Goal: Transaction & Acquisition: Purchase product/service

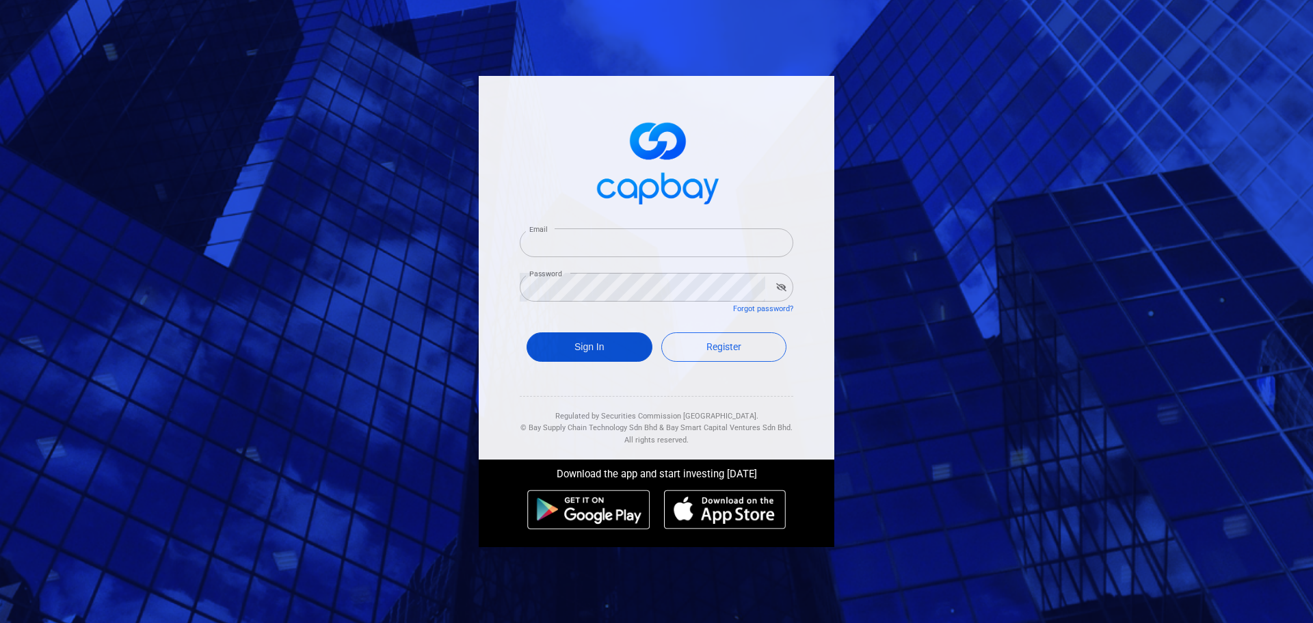
type input "[EMAIL_ADDRESS][DOMAIN_NAME]"
click at [608, 346] on button "Sign In" at bounding box center [589, 346] width 126 height 29
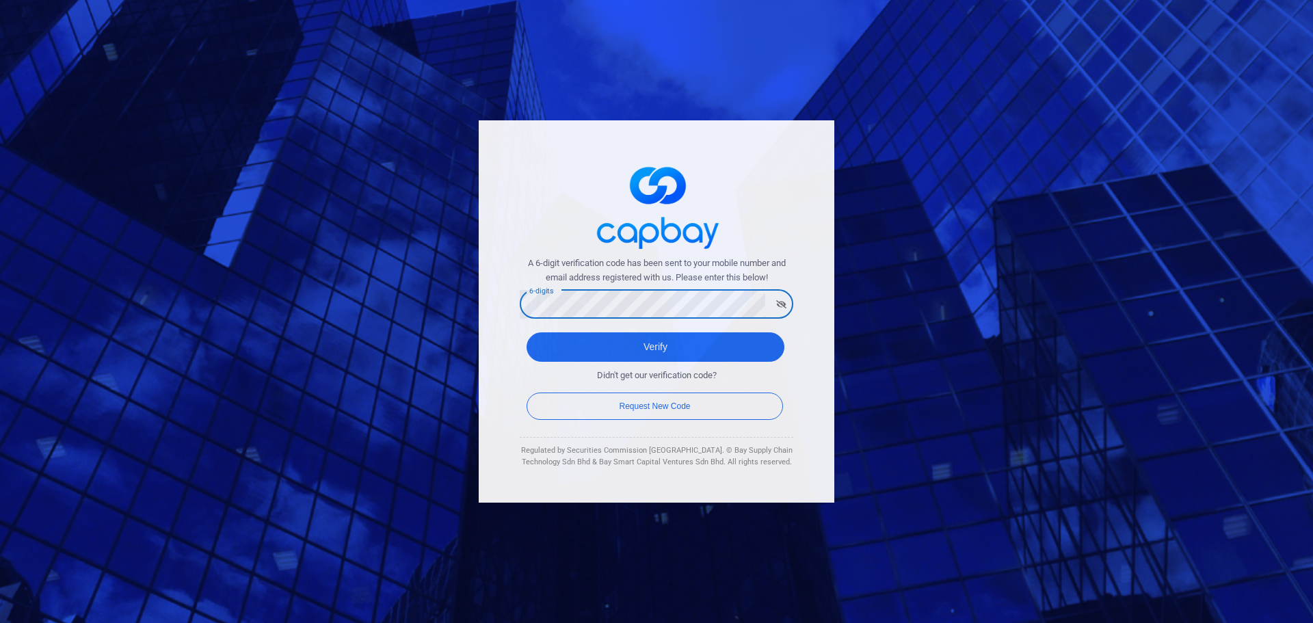
click at [526, 332] on button "Verify" at bounding box center [655, 346] width 258 height 29
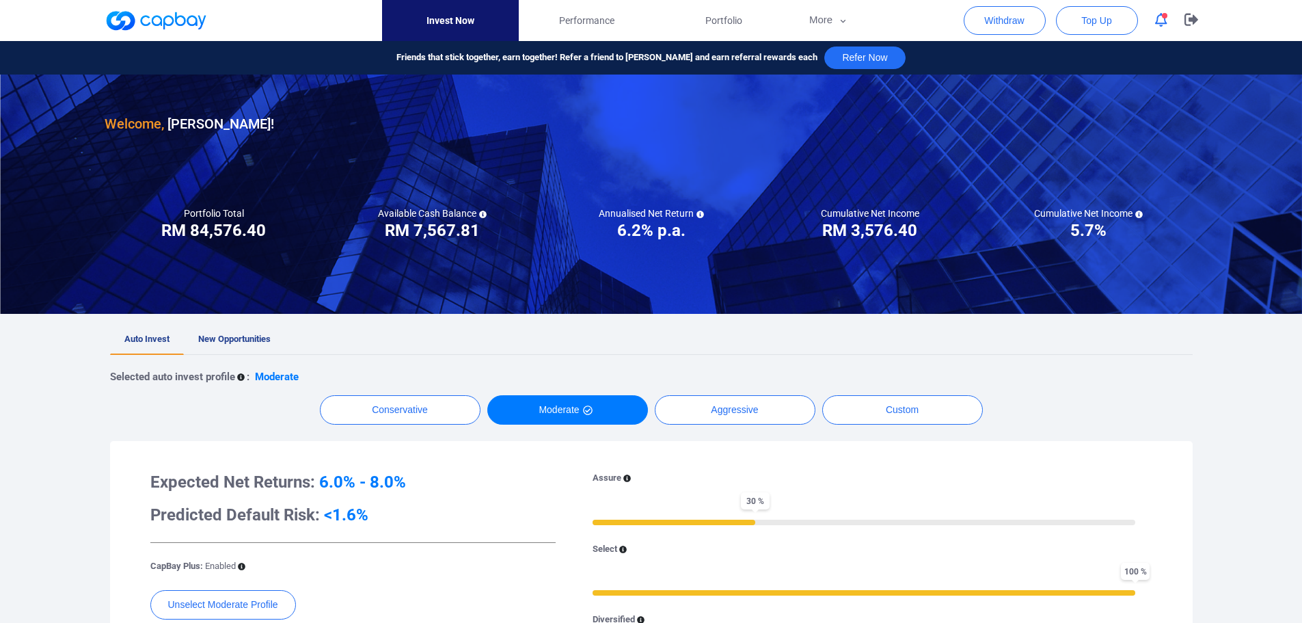
click at [1165, 23] on icon "button" at bounding box center [1161, 20] width 12 height 14
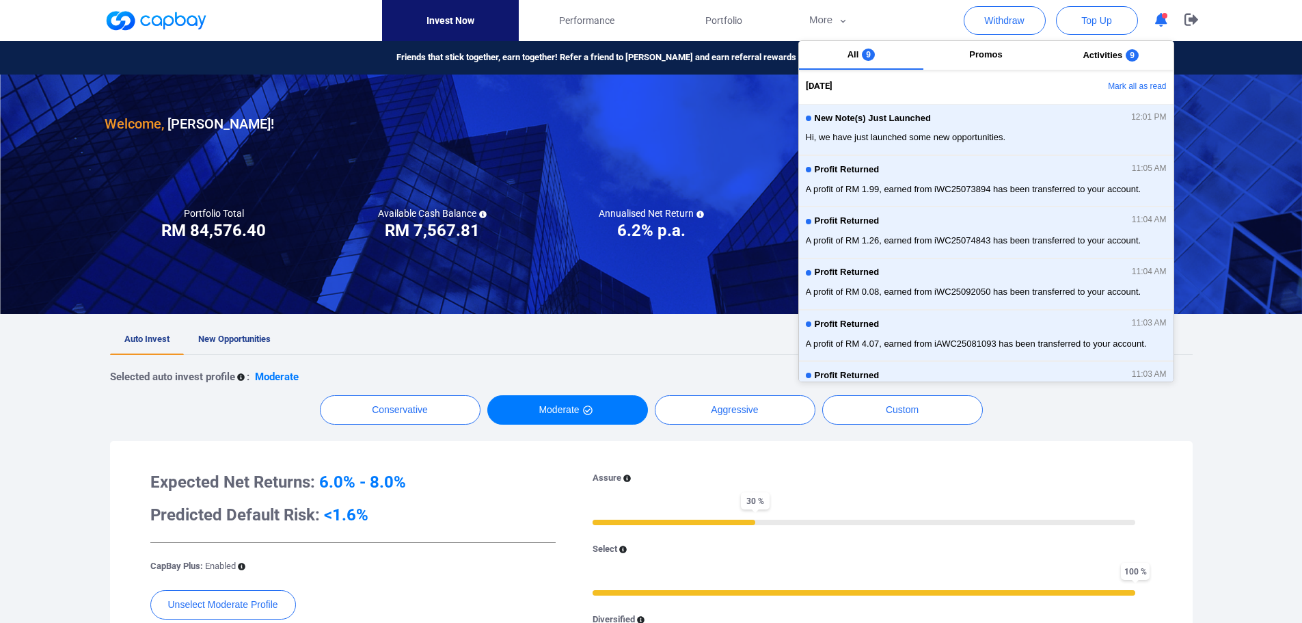
click at [168, 25] on link at bounding box center [156, 21] width 103 height 22
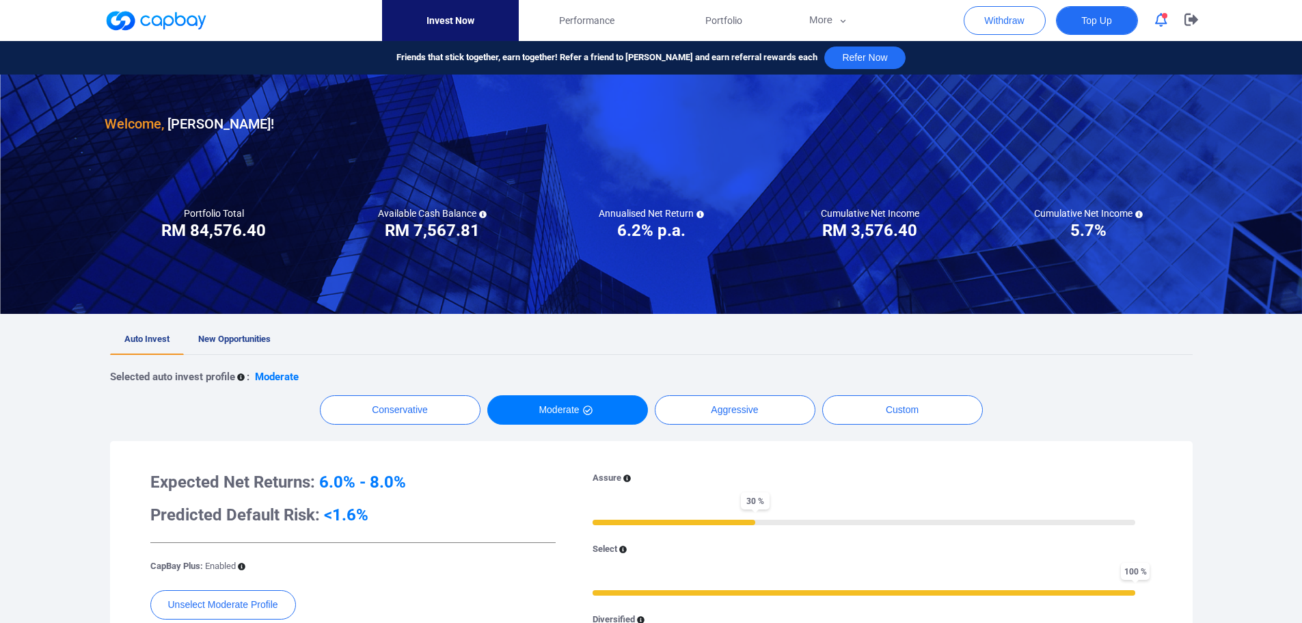
click at [1112, 21] on button "Top Up" at bounding box center [1097, 20] width 82 height 29
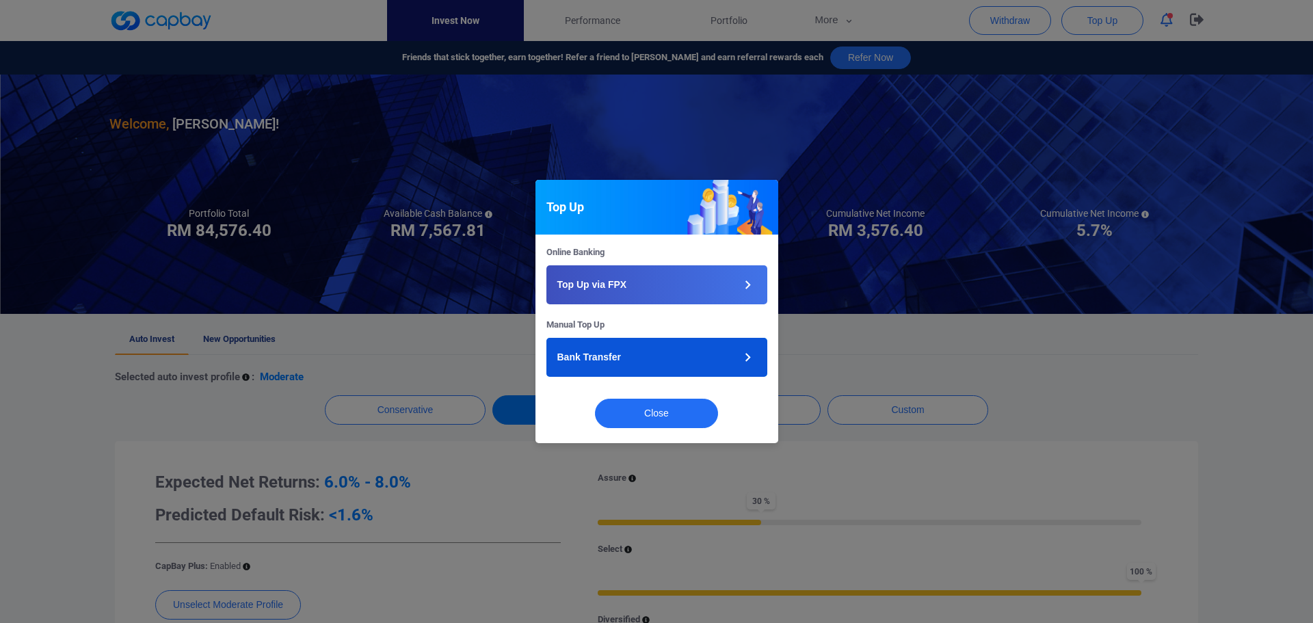
click at [606, 358] on p "Bank Transfer" at bounding box center [589, 357] width 64 height 14
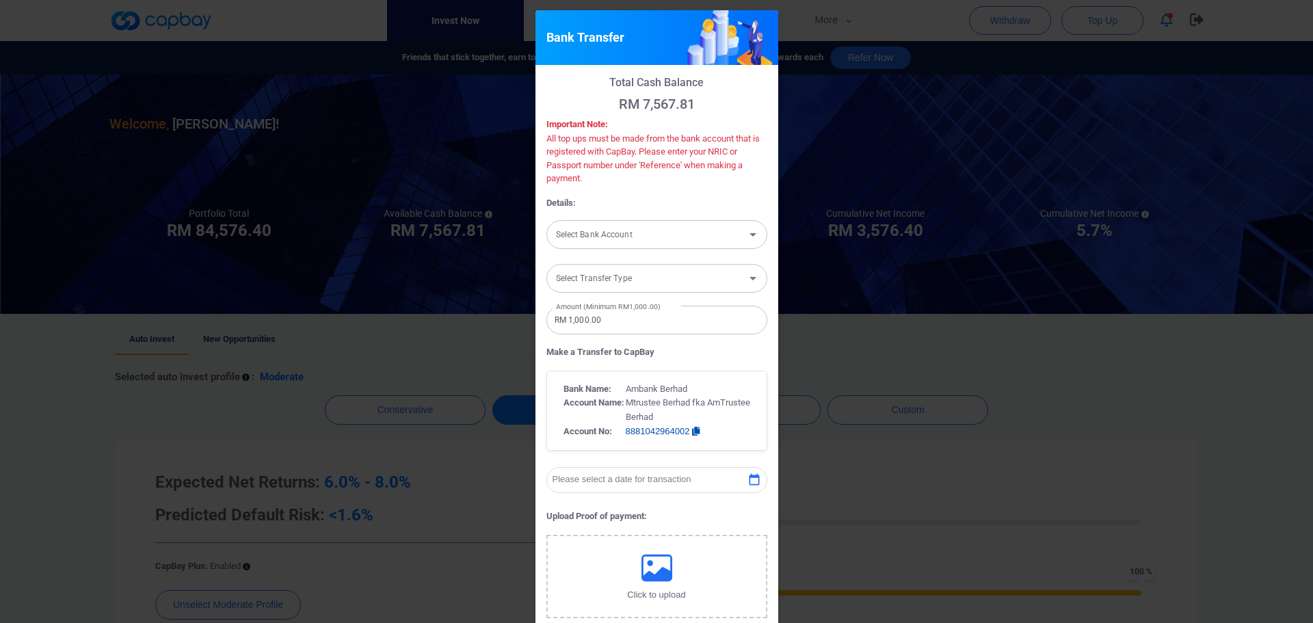
click at [1115, 399] on div "Bank Transfer Total Cash Balance RM 7,567.81 Important Note: All top ups must b…" at bounding box center [656, 311] width 1313 height 623
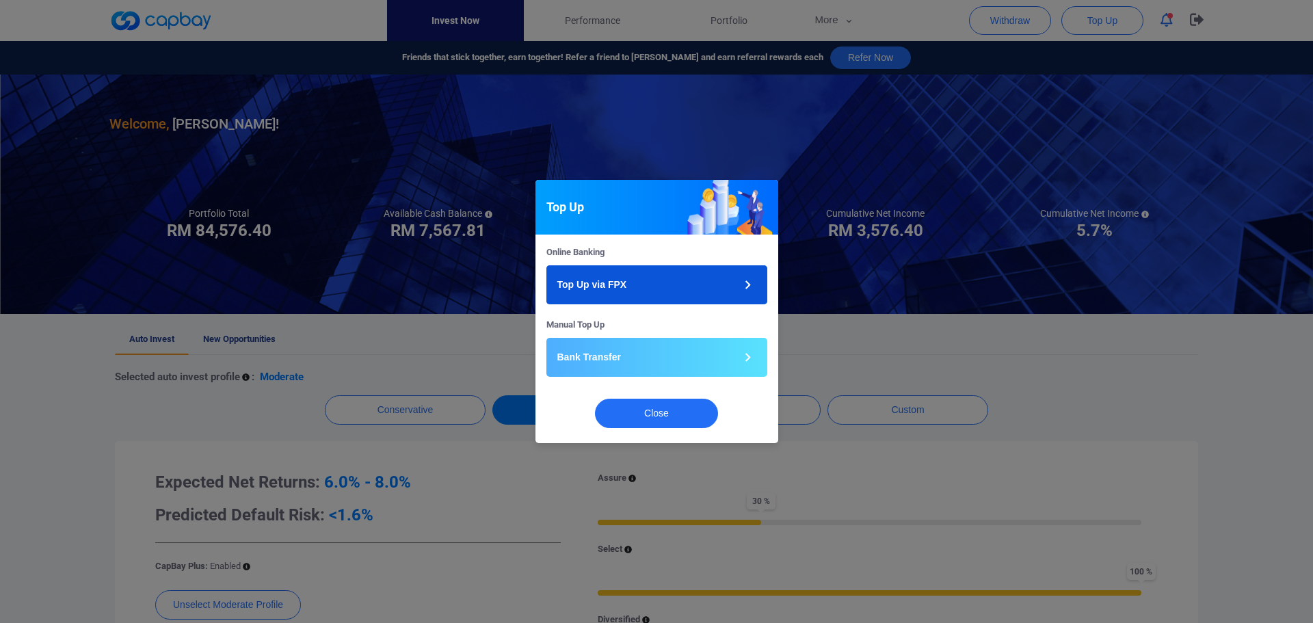
click at [643, 286] on button "Top Up via FPX" at bounding box center [656, 284] width 221 height 39
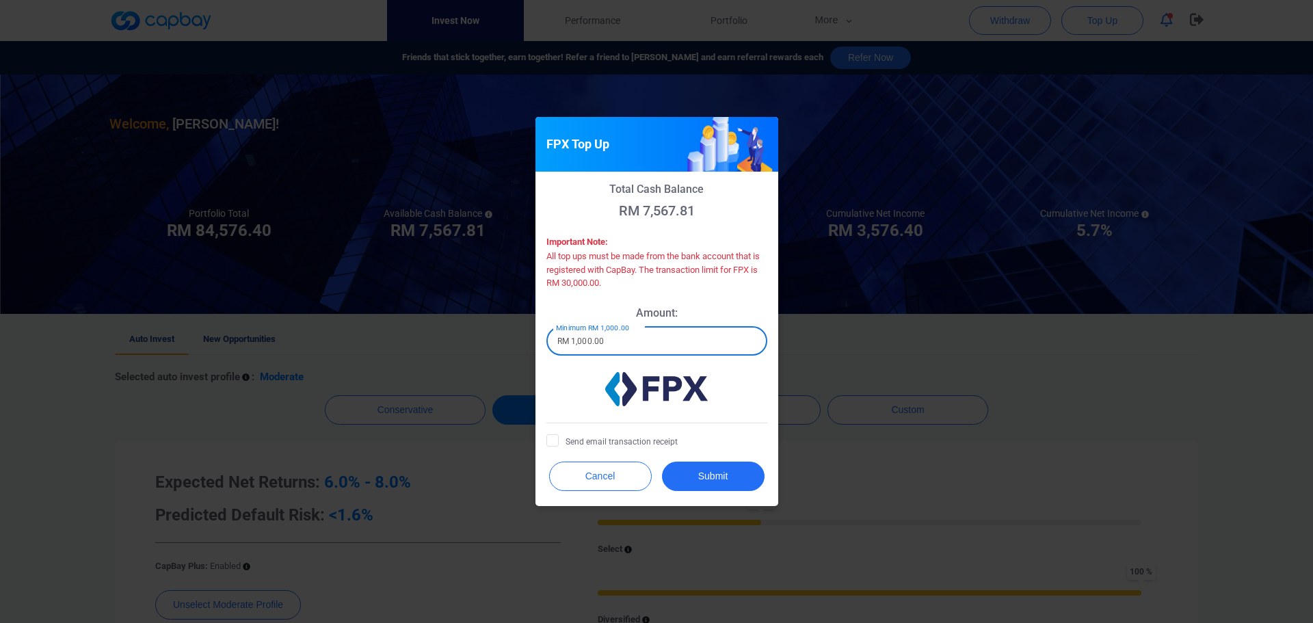
click at [619, 345] on input "RM 1,000.00" at bounding box center [656, 341] width 221 height 29
drag, startPoint x: 619, startPoint y: 345, endPoint x: 479, endPoint y: 313, distance: 143.6
click at [481, 324] on div "FPX Top Up Total Cash Balance RM 7,567.81 Important Note: All top ups must be m…" at bounding box center [656, 311] width 1313 height 623
type input "RM 10,000"
click at [944, 422] on div "FPX Top Up Total Cash Balance RM 7,567.81 Important Note: All top ups must be m…" at bounding box center [656, 311] width 1313 height 623
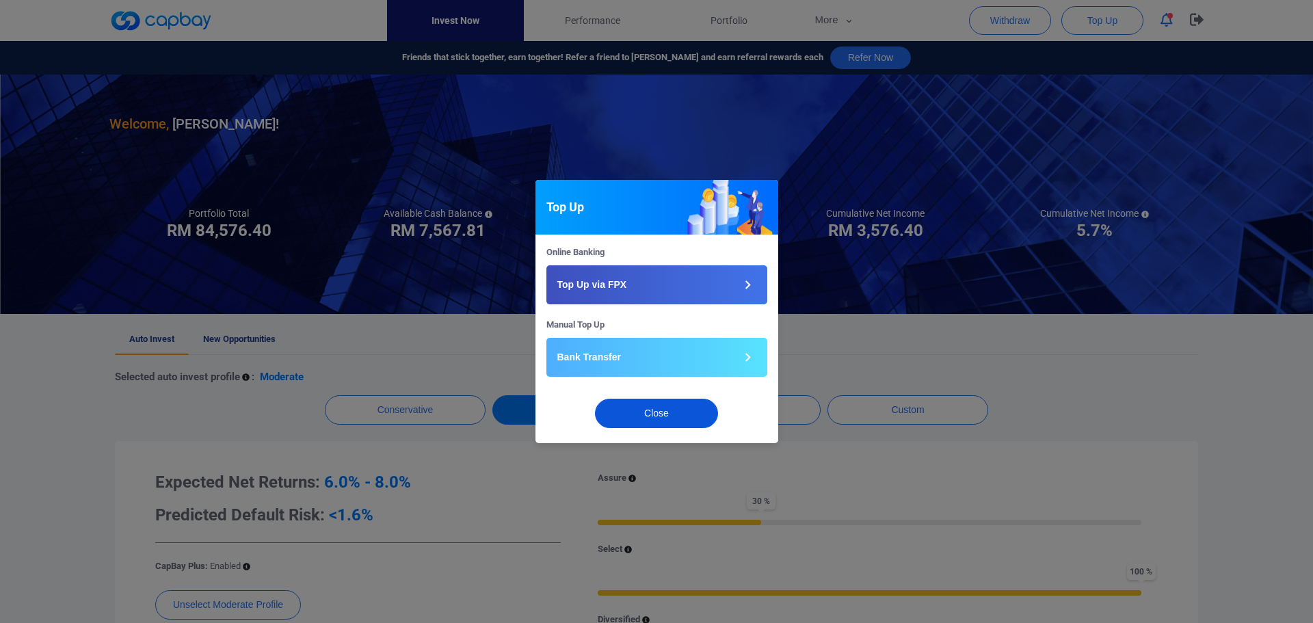
click at [678, 405] on button "Close" at bounding box center [656, 413] width 123 height 29
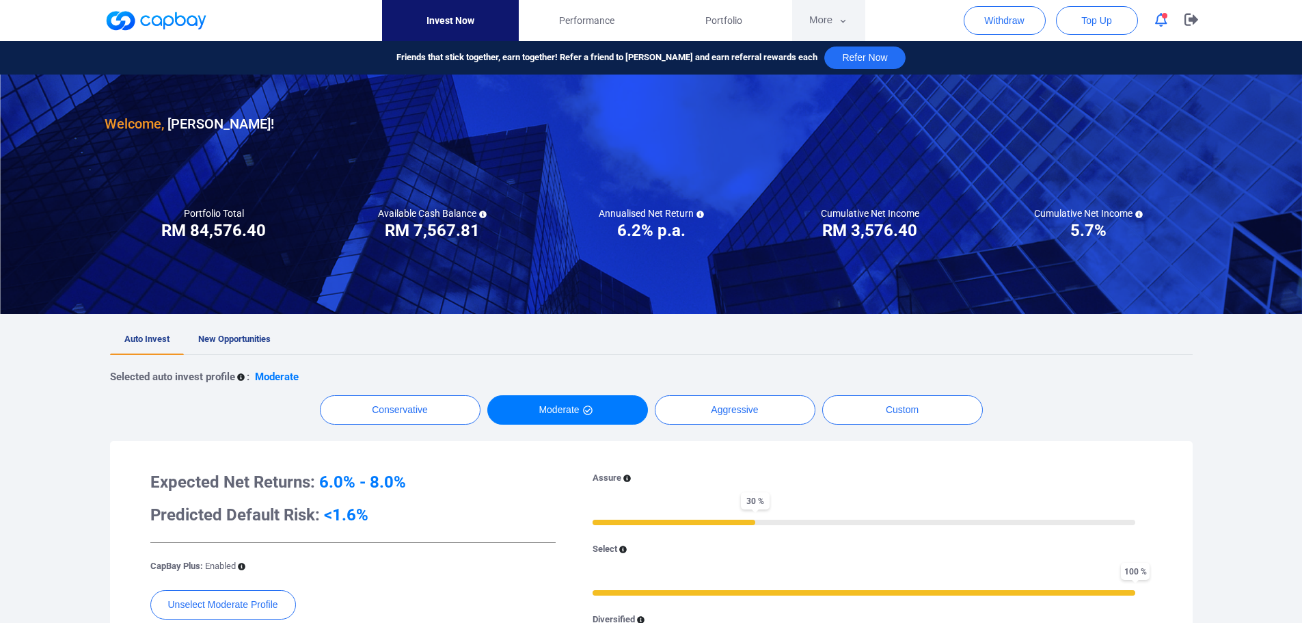
click at [831, 19] on button "More" at bounding box center [828, 20] width 73 height 41
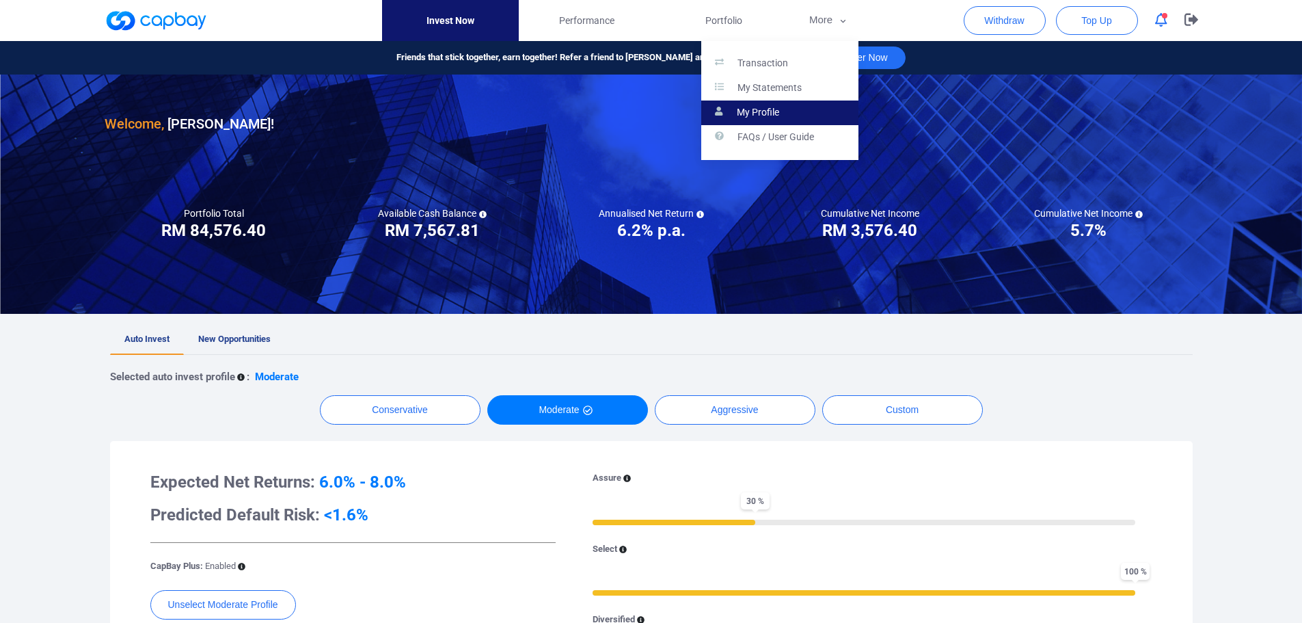
click at [790, 111] on link "My Profile" at bounding box center [779, 112] width 157 height 25
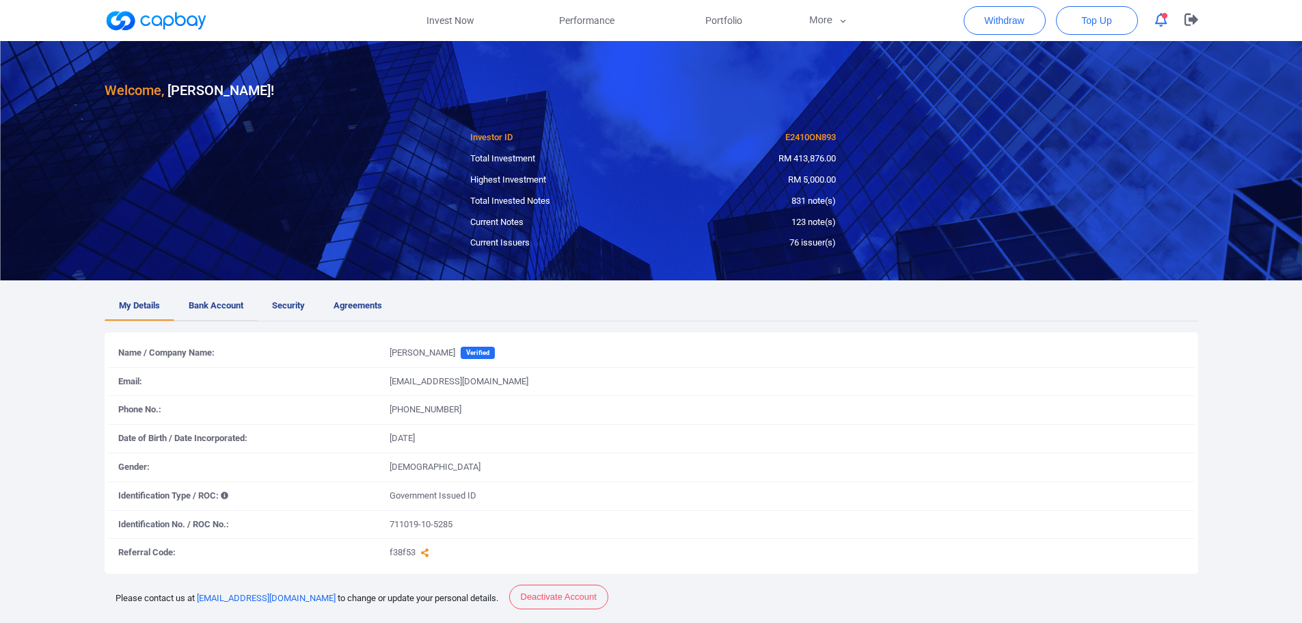
click at [226, 303] on span "Bank Account" at bounding box center [216, 306] width 55 height 14
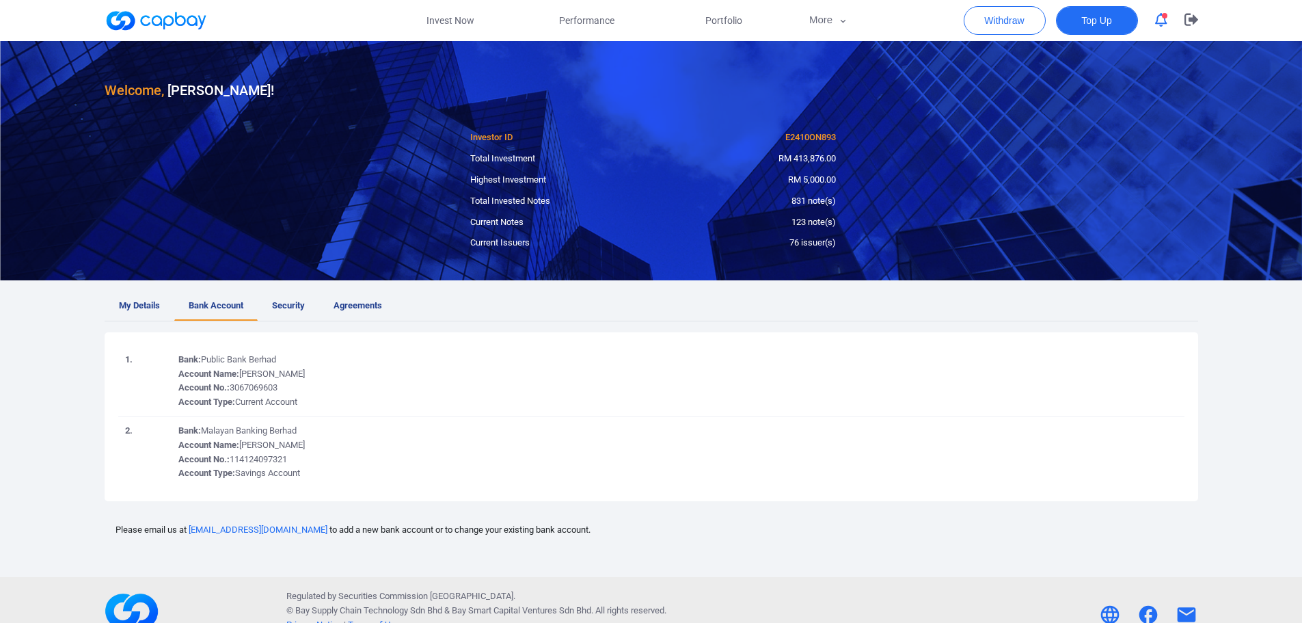
click at [1097, 21] on span "Top Up" at bounding box center [1096, 21] width 30 height 14
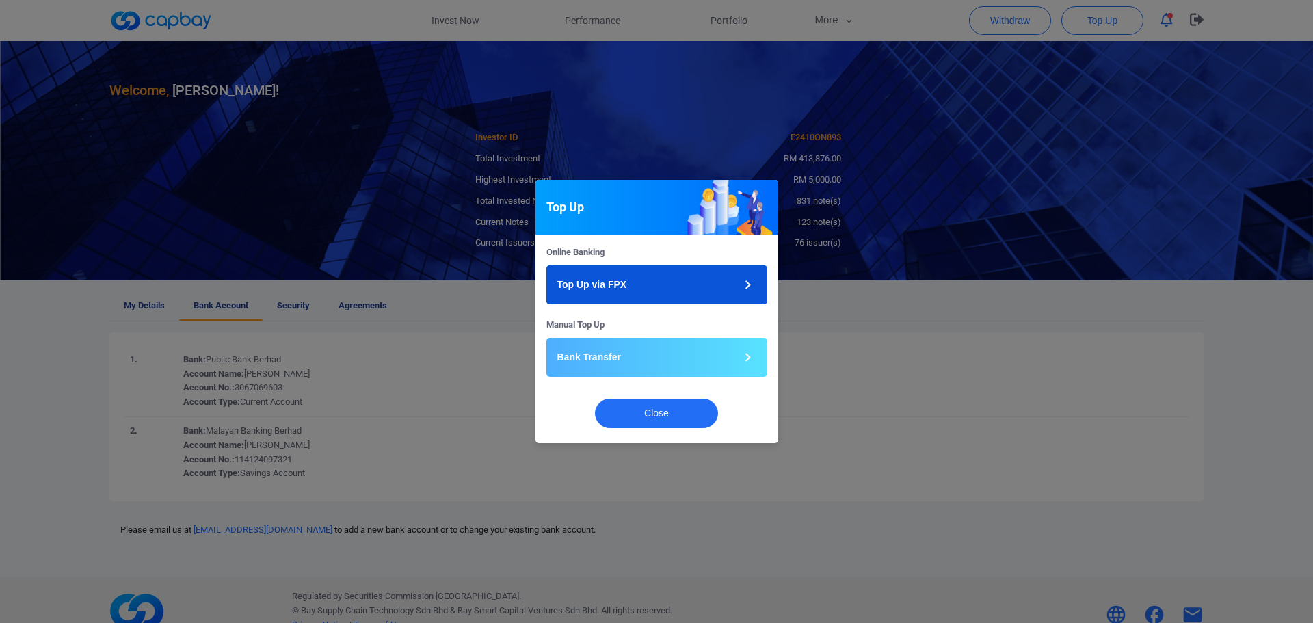
click at [645, 285] on button "Top Up via FPX" at bounding box center [656, 284] width 221 height 39
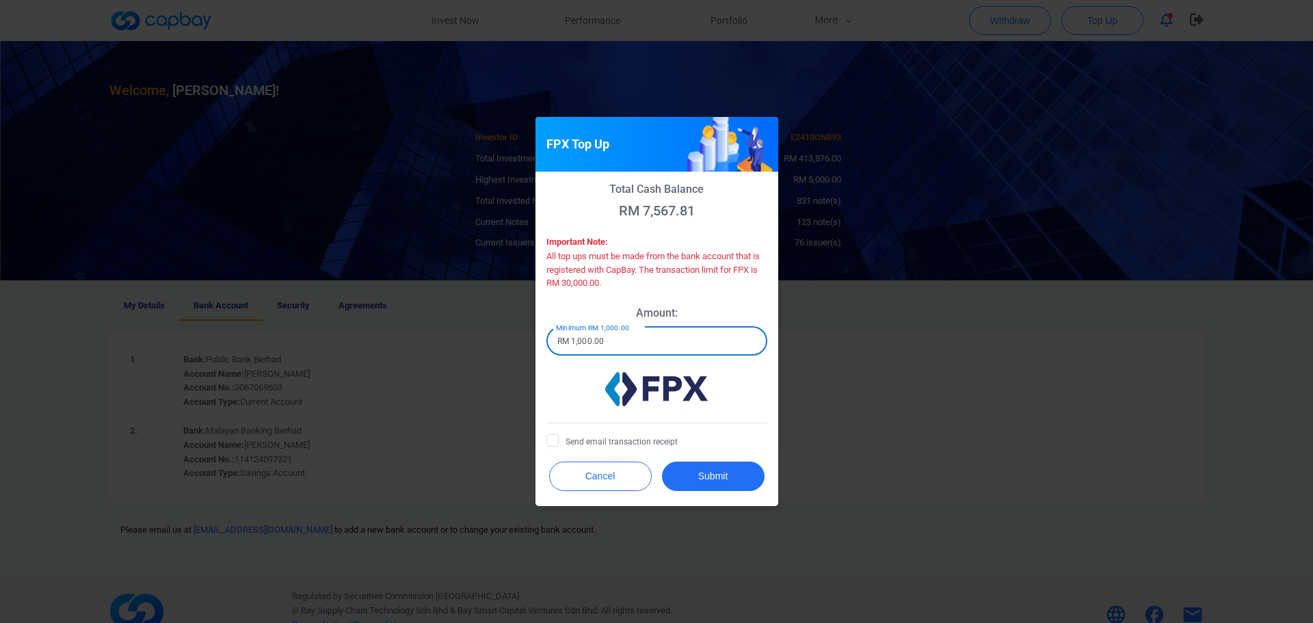
click at [635, 349] on input "RM 1,000.00" at bounding box center [656, 341] width 221 height 29
drag, startPoint x: 638, startPoint y: 345, endPoint x: 548, endPoint y: 297, distance: 101.2
click at [507, 339] on div "FPX Top Up Total Cash Balance RM 7,567.81 Important Note: All top ups must be m…" at bounding box center [656, 311] width 1313 height 623
type input "RM 10,000.00"
click at [550, 437] on icon at bounding box center [552, 439] width 11 height 11
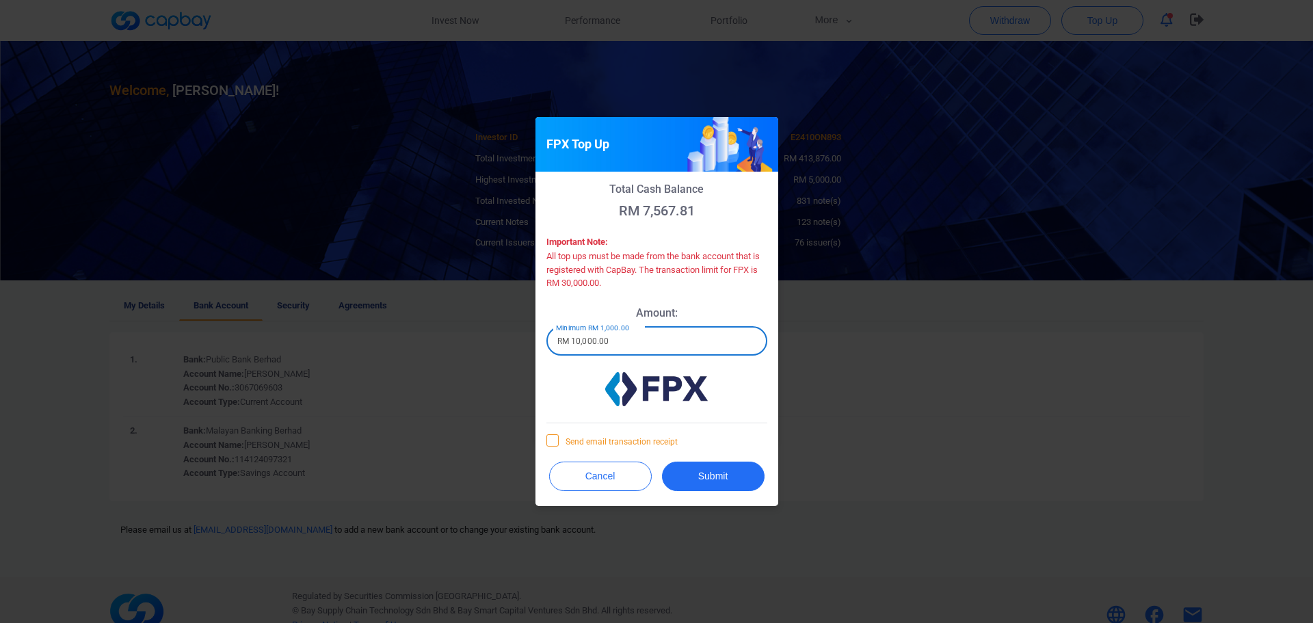
click at [0, 0] on input "Send email transaction receipt" at bounding box center [0, 0] width 0 height 0
click at [723, 477] on button "Submit" at bounding box center [713, 475] width 103 height 29
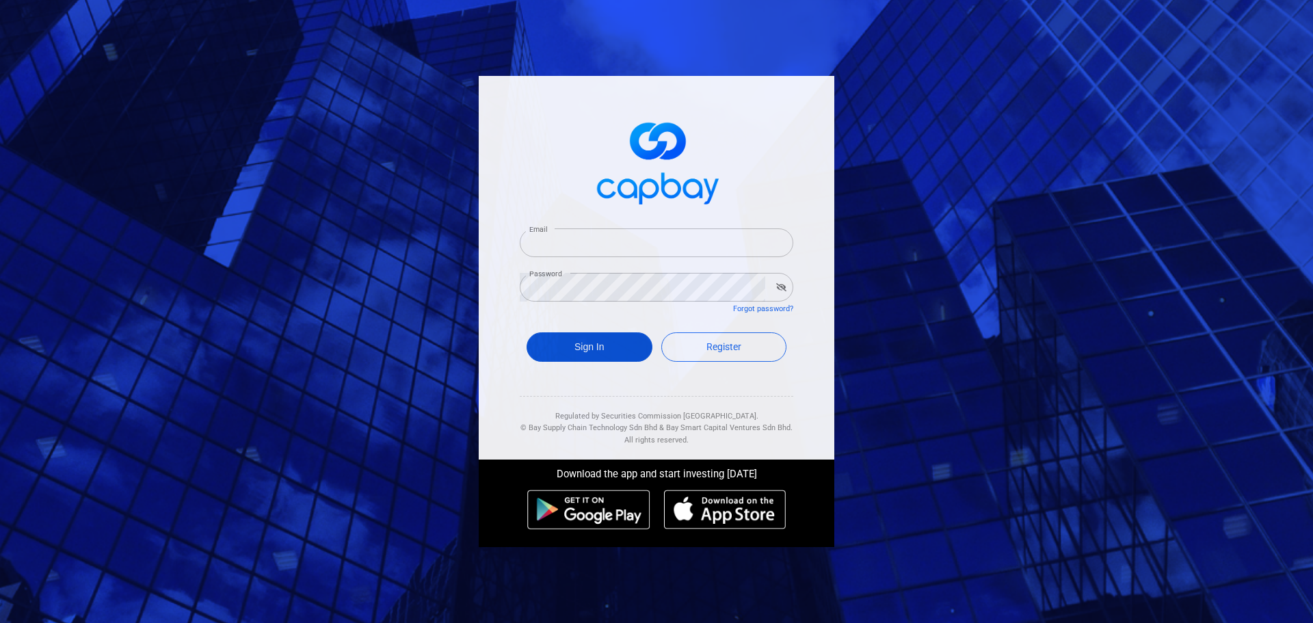
type input "[EMAIL_ADDRESS][DOMAIN_NAME]"
click at [623, 347] on button "Sign In" at bounding box center [589, 346] width 126 height 29
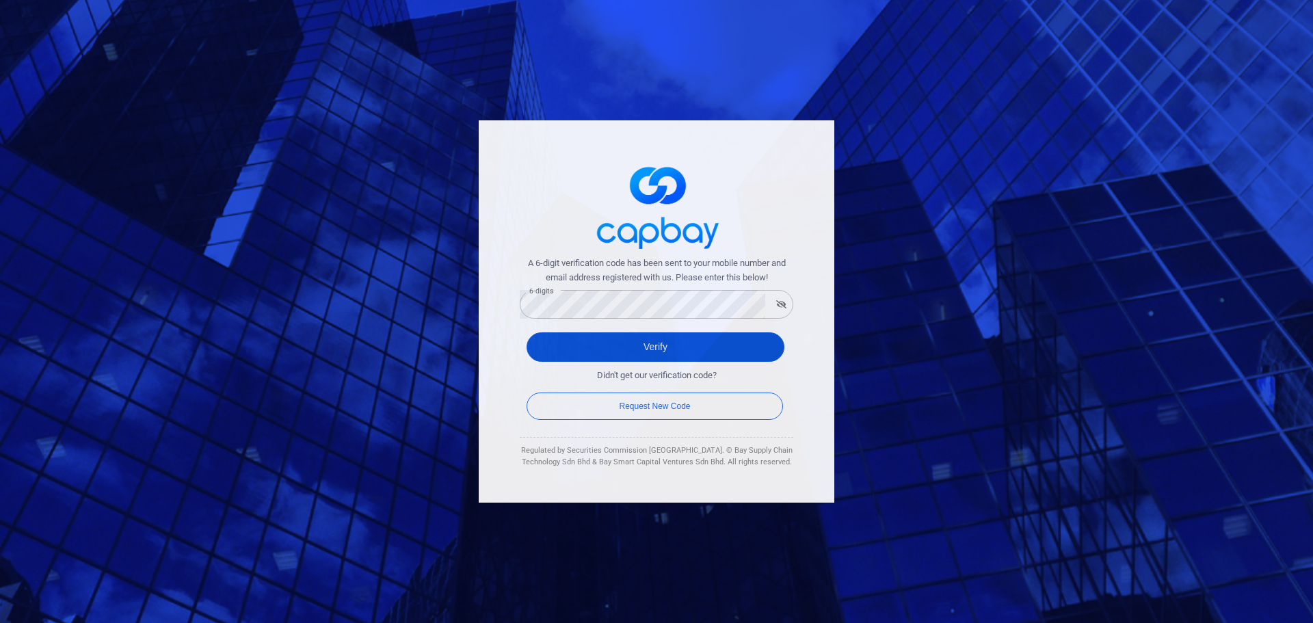
click at [544, 342] on button "Verify" at bounding box center [655, 346] width 258 height 29
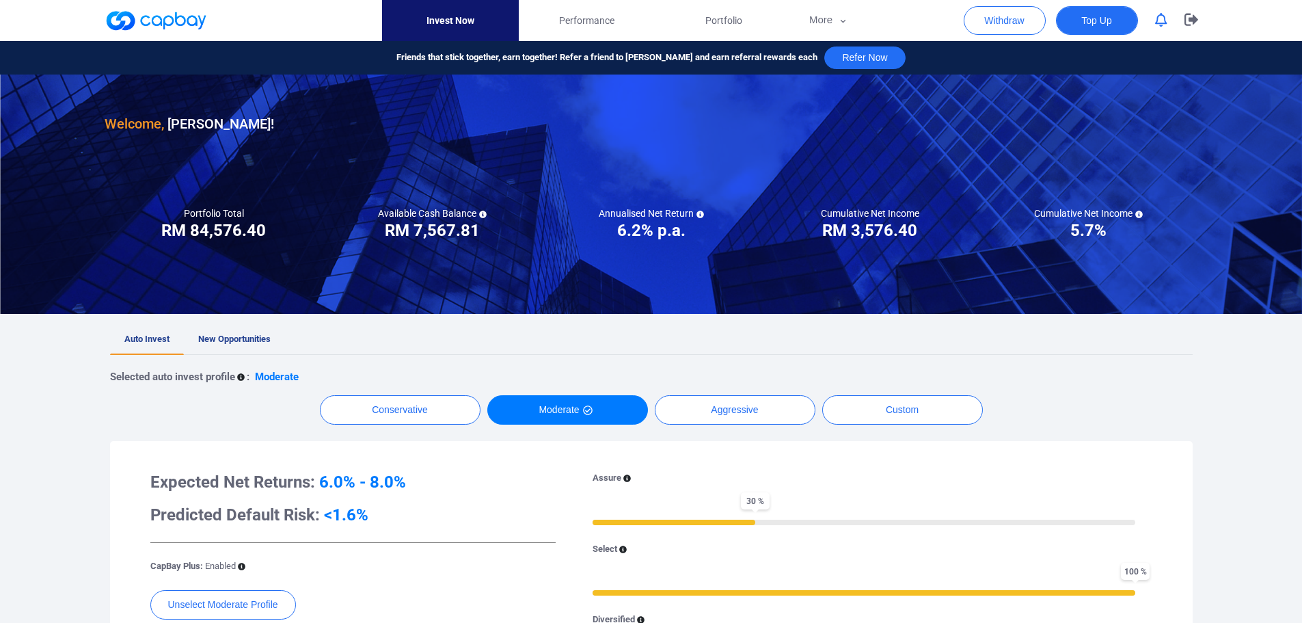
click at [1102, 24] on span "Top Up" at bounding box center [1096, 21] width 30 height 14
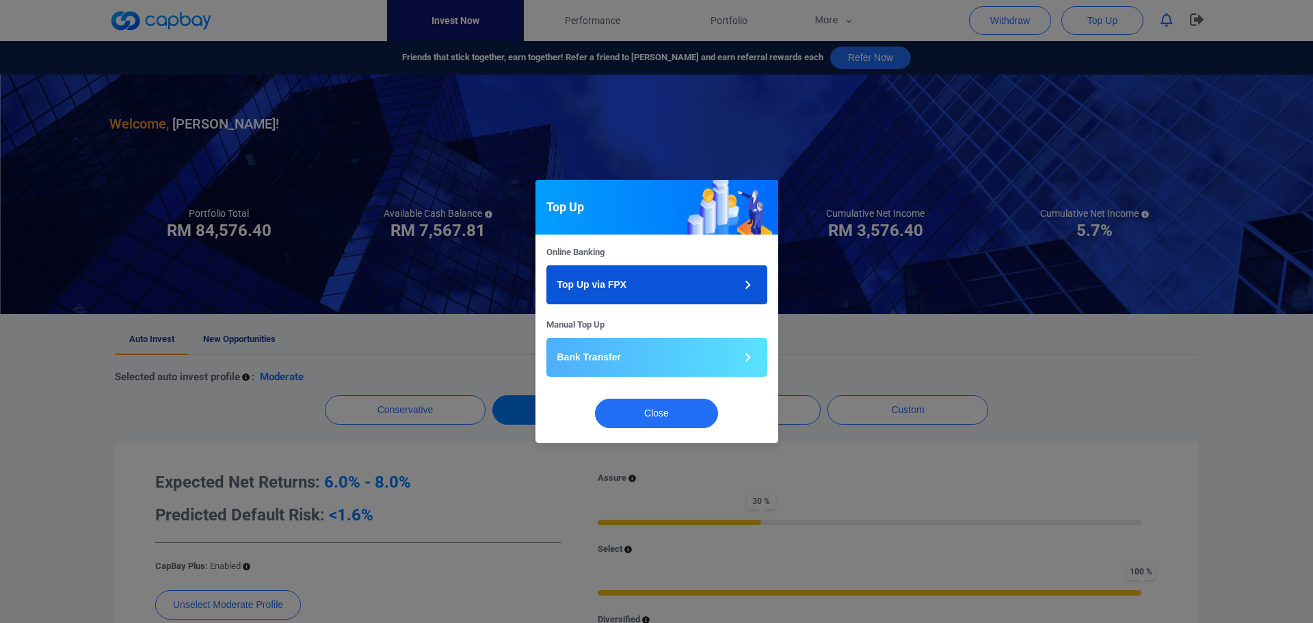
click at [657, 289] on button "Top Up via FPX" at bounding box center [656, 284] width 221 height 39
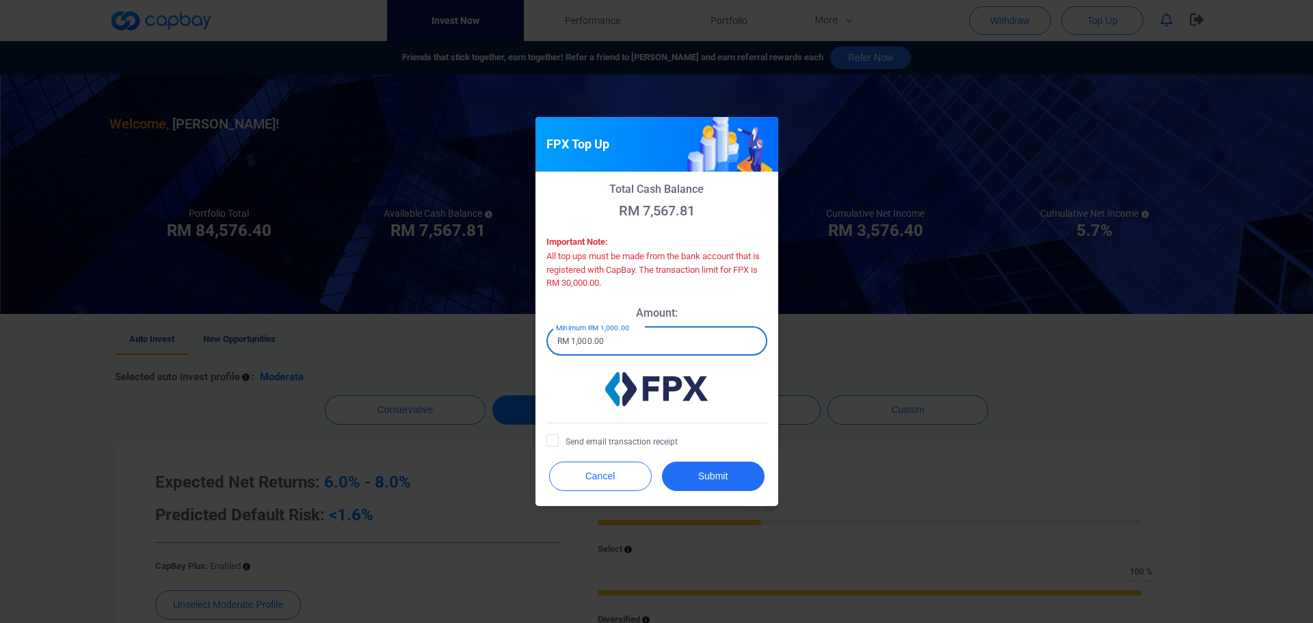
click at [612, 340] on input "RM 1,000.00" at bounding box center [656, 341] width 221 height 29
drag, startPoint x: 615, startPoint y: 336, endPoint x: 524, endPoint y: 334, distance: 91.6
click at [524, 334] on div "FPX Top Up Total Cash Balance RM 7,567.81 Important Note: All top ups must be m…" at bounding box center [656, 311] width 1313 height 623
type input "RM 10,000"
click at [556, 438] on icon at bounding box center [552, 439] width 11 height 11
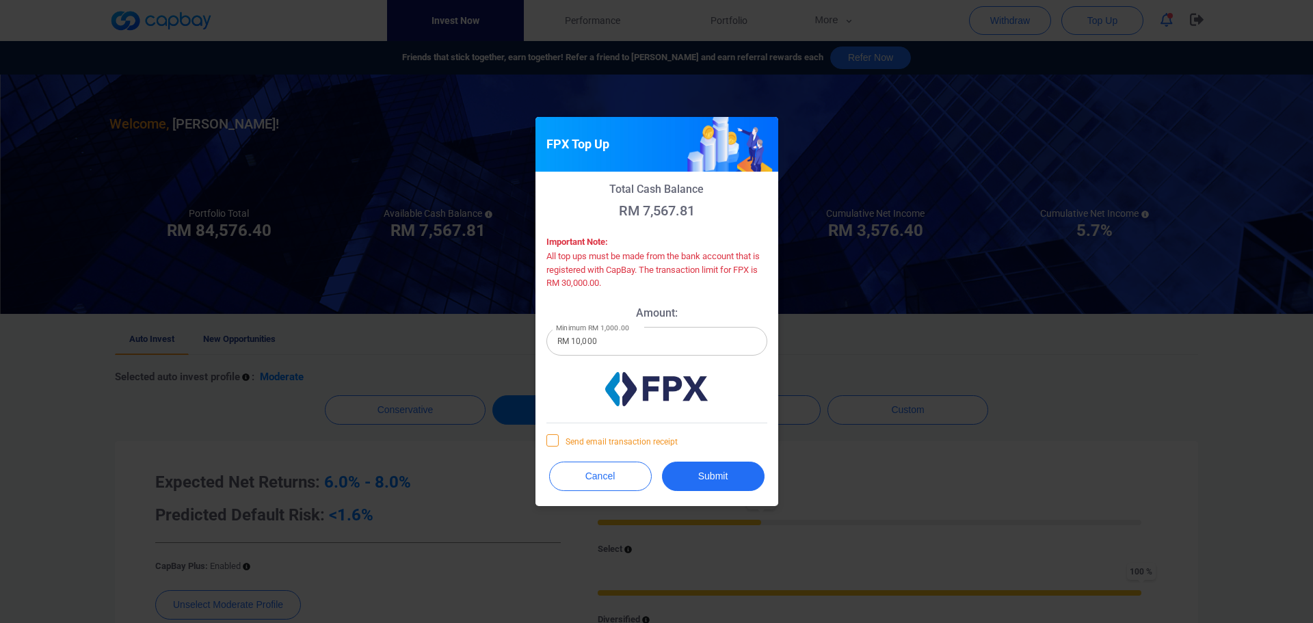
click at [0, 0] on input "Send email transaction receipt" at bounding box center [0, 0] width 0 height 0
click at [718, 479] on button "Submit" at bounding box center [713, 475] width 103 height 29
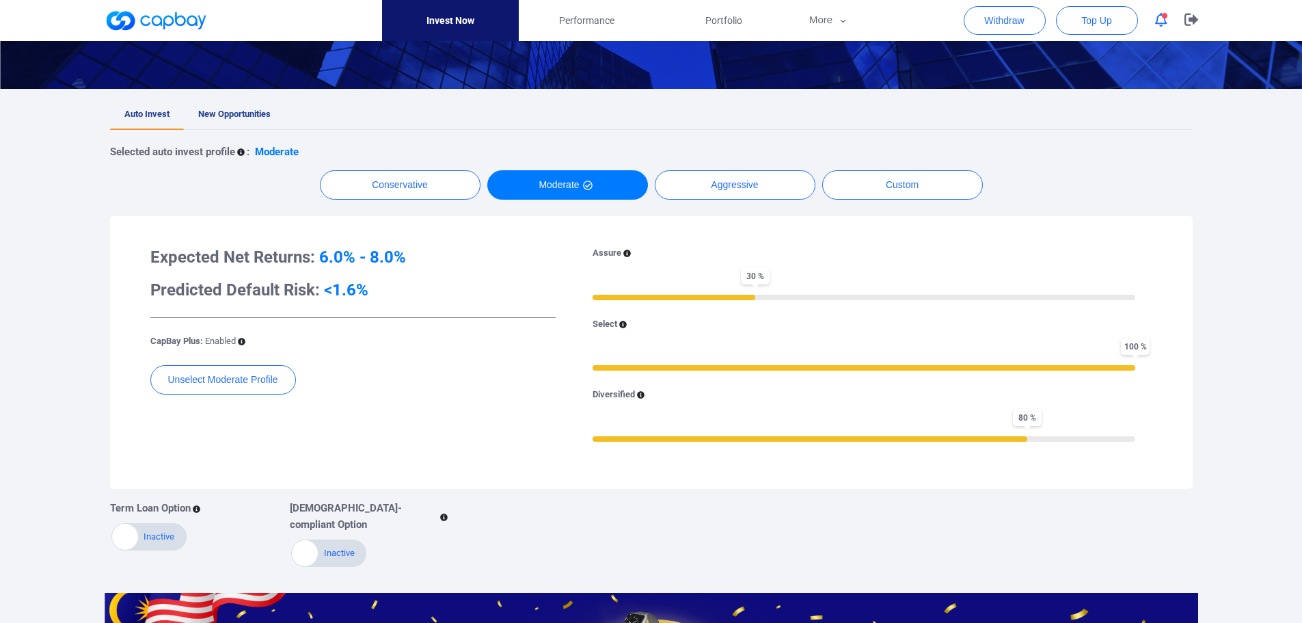
scroll to position [68, 0]
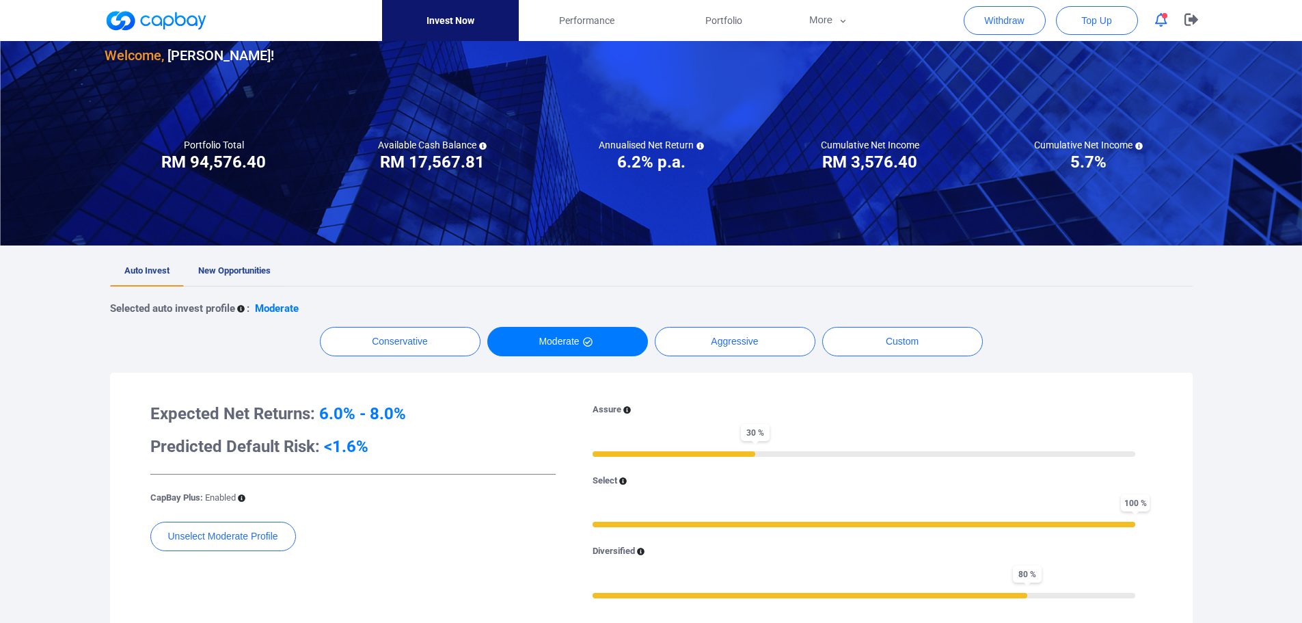
click at [228, 272] on span "New Opportunities" at bounding box center [234, 270] width 72 height 10
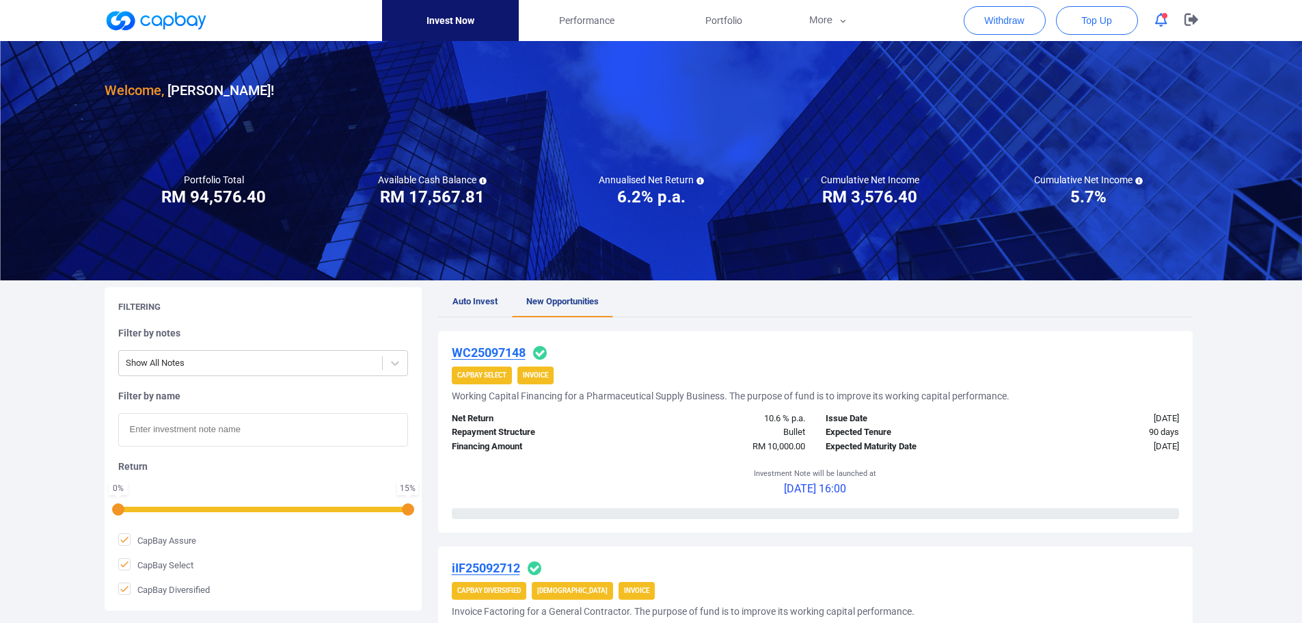
click at [480, 351] on u "WC25097148" at bounding box center [489, 352] width 74 height 14
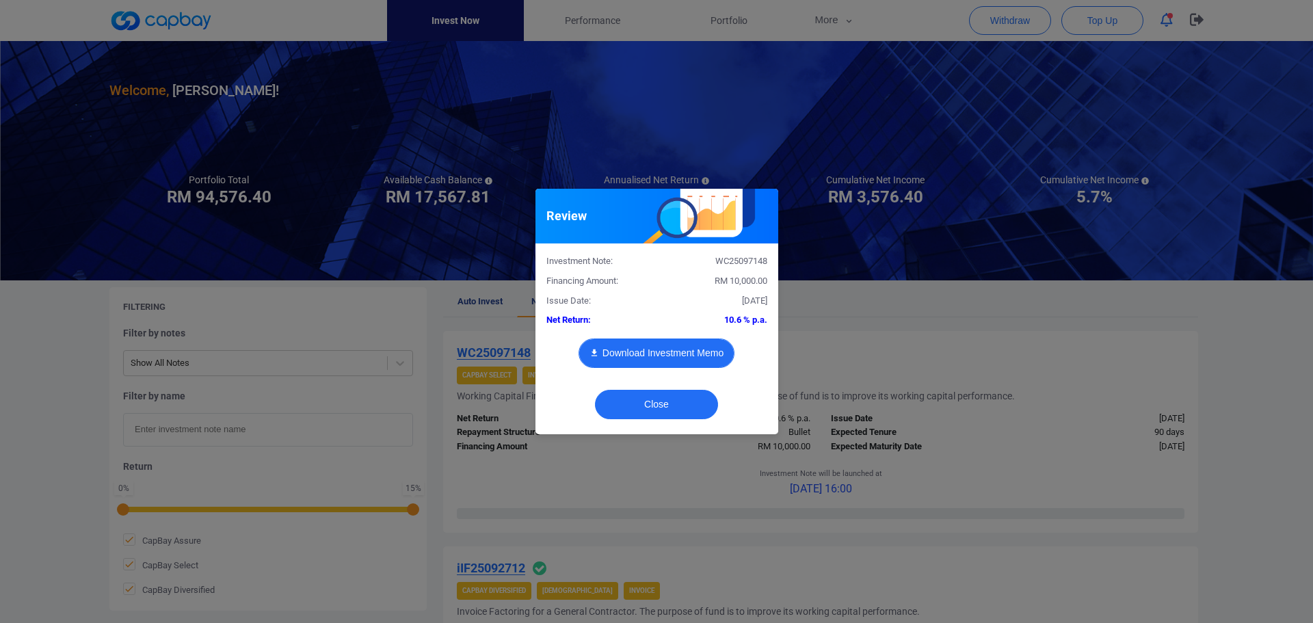
click at [668, 349] on button "Download Investment Memo" at bounding box center [656, 352] width 156 height 29
click at [680, 399] on button "Close" at bounding box center [656, 404] width 123 height 29
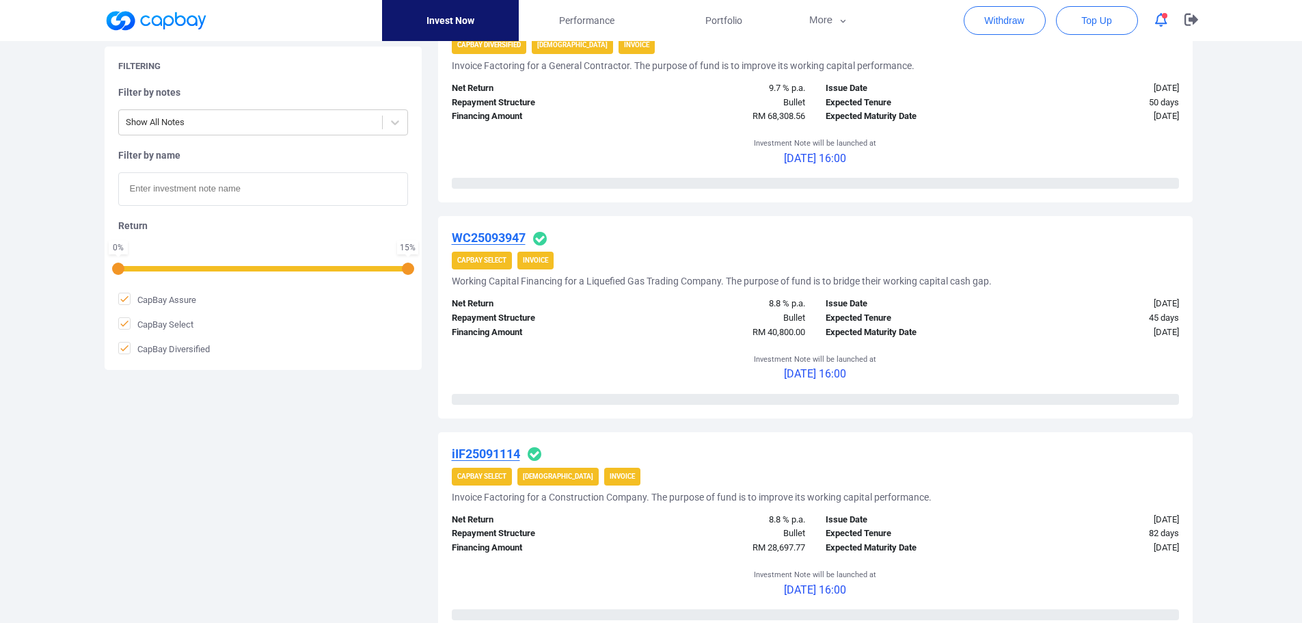
scroll to position [547, 0]
click at [487, 234] on u "WC25093947" at bounding box center [489, 236] width 74 height 14
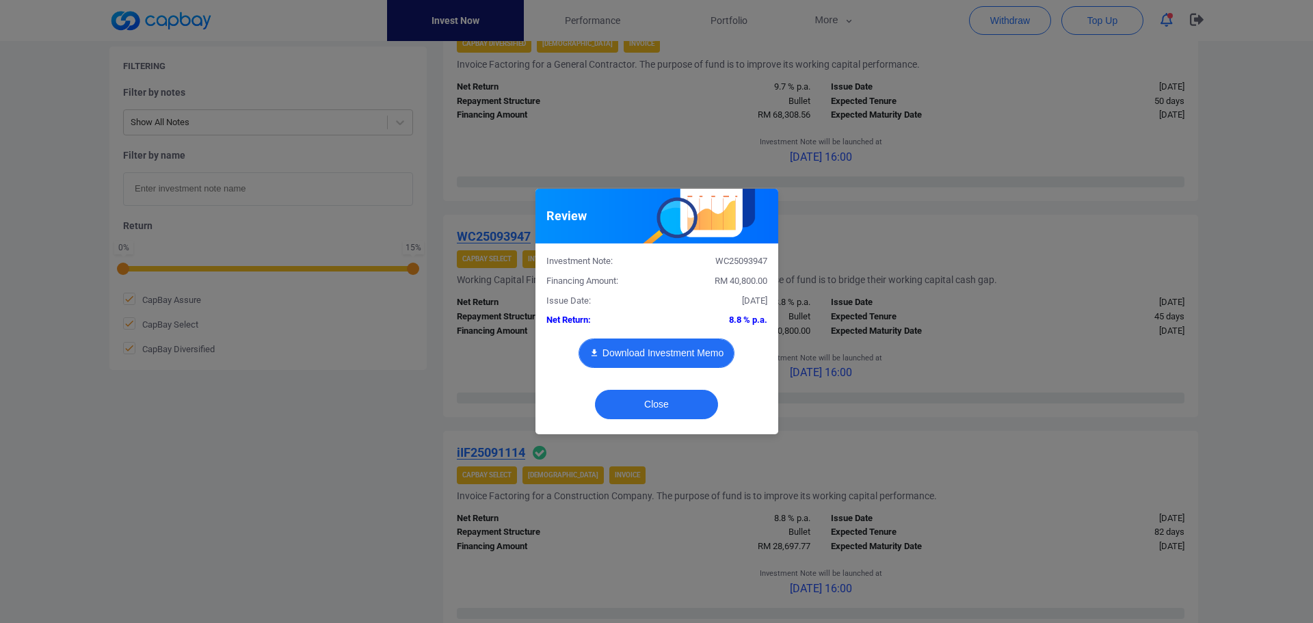
click at [656, 352] on button "Download Investment Memo" at bounding box center [656, 352] width 156 height 29
click at [666, 405] on button "Close" at bounding box center [656, 404] width 123 height 29
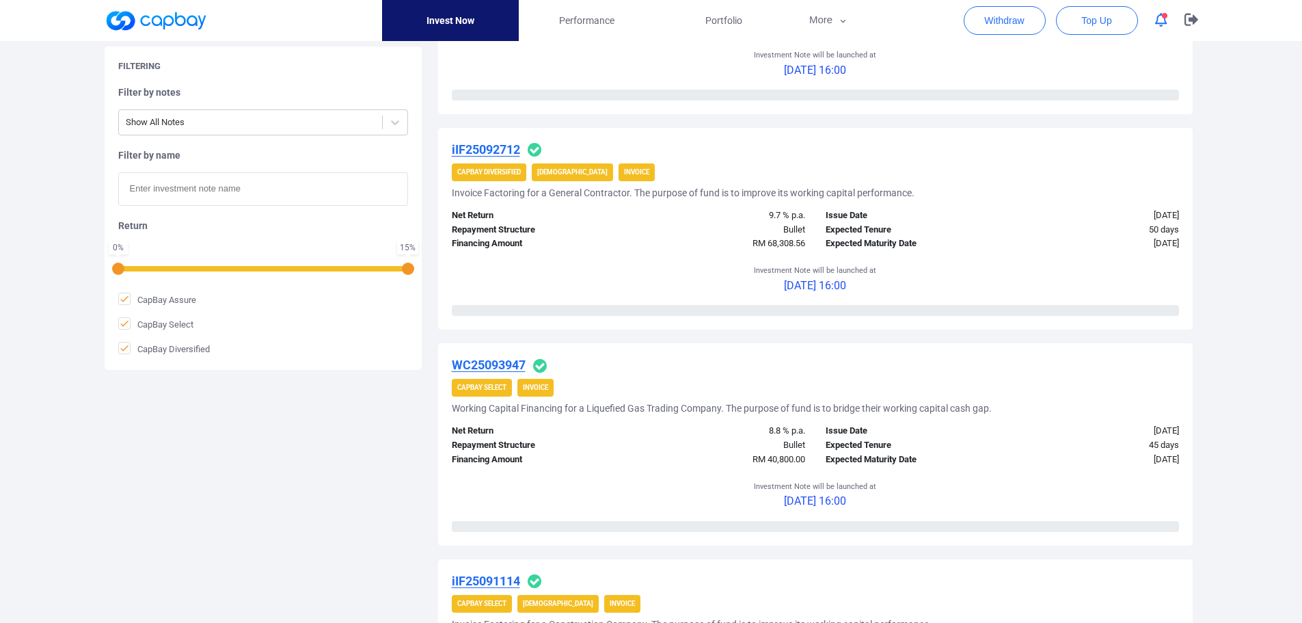
scroll to position [479, 0]
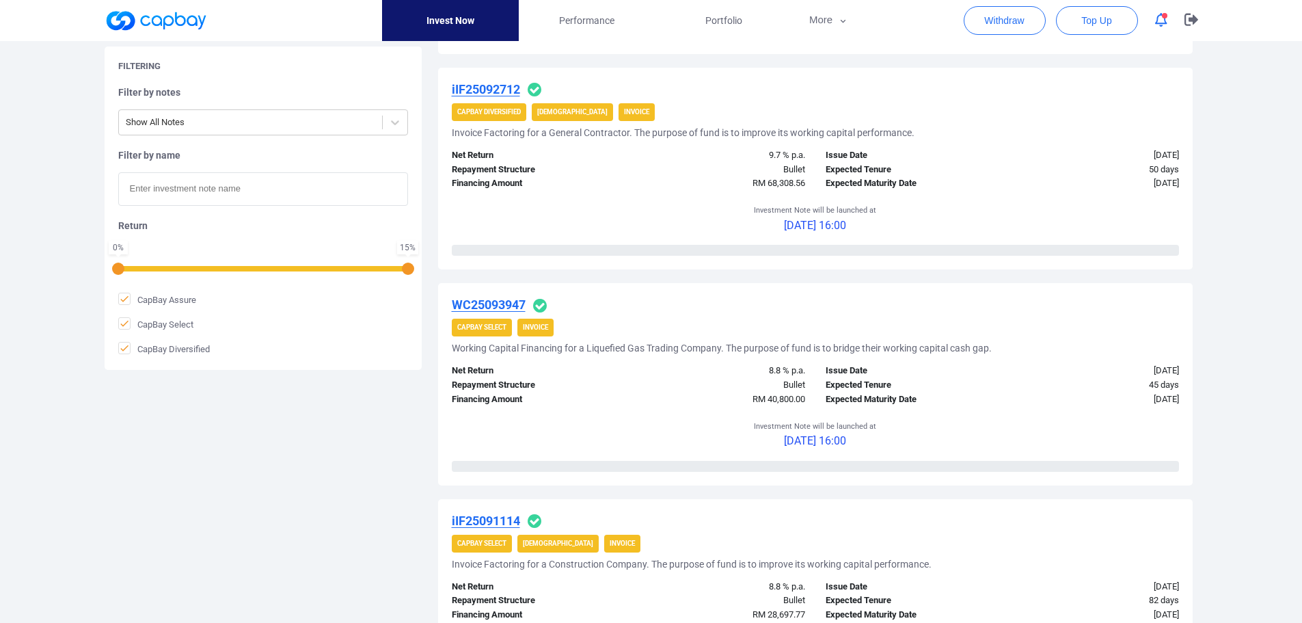
click at [488, 301] on u "WC25093947" at bounding box center [489, 304] width 74 height 14
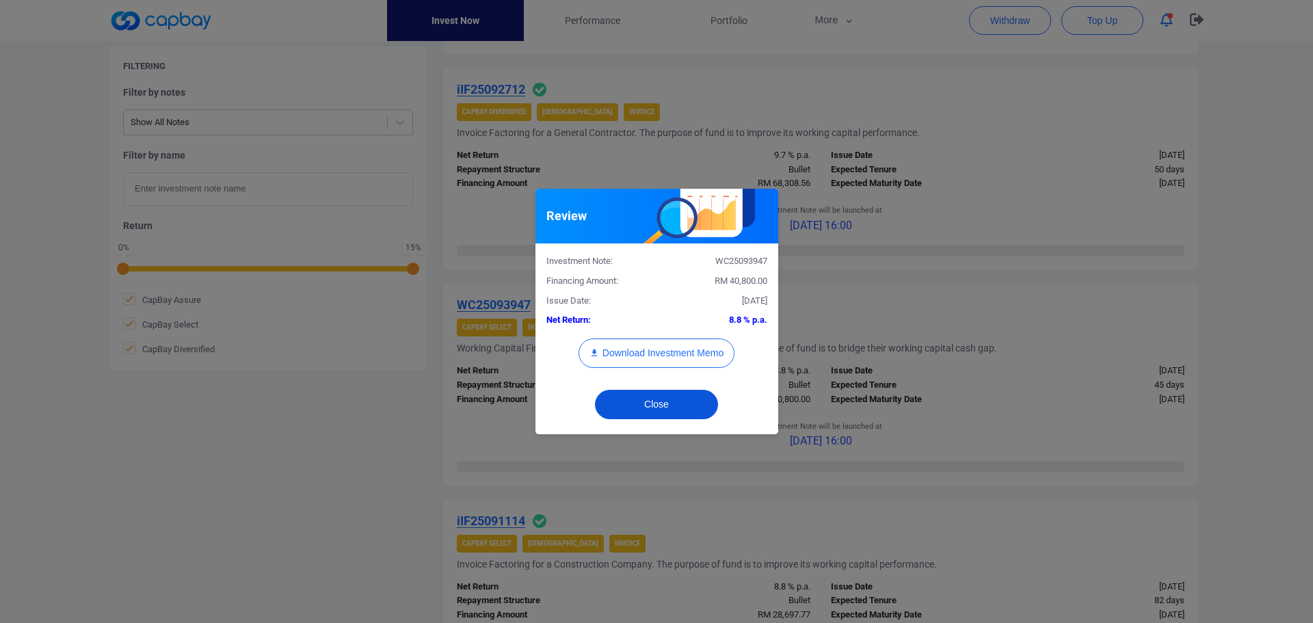
click at [679, 406] on button "Close" at bounding box center [656, 404] width 123 height 29
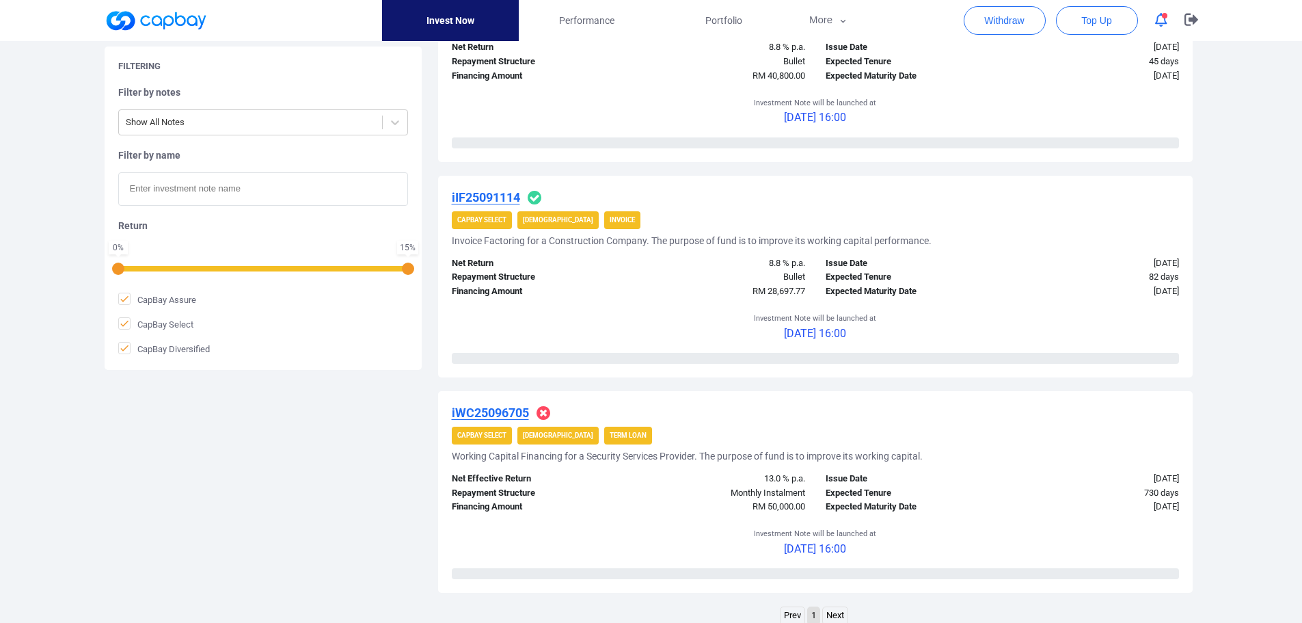
scroll to position [820, 0]
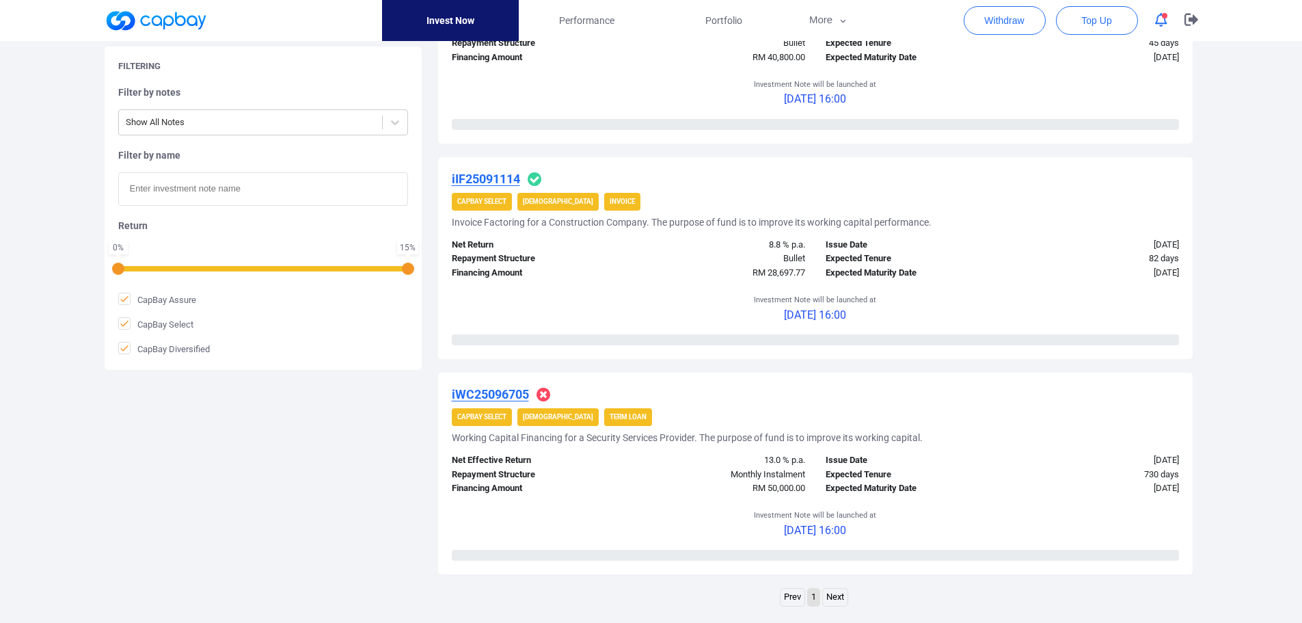
click at [493, 177] on u "iIF25091114" at bounding box center [486, 179] width 68 height 14
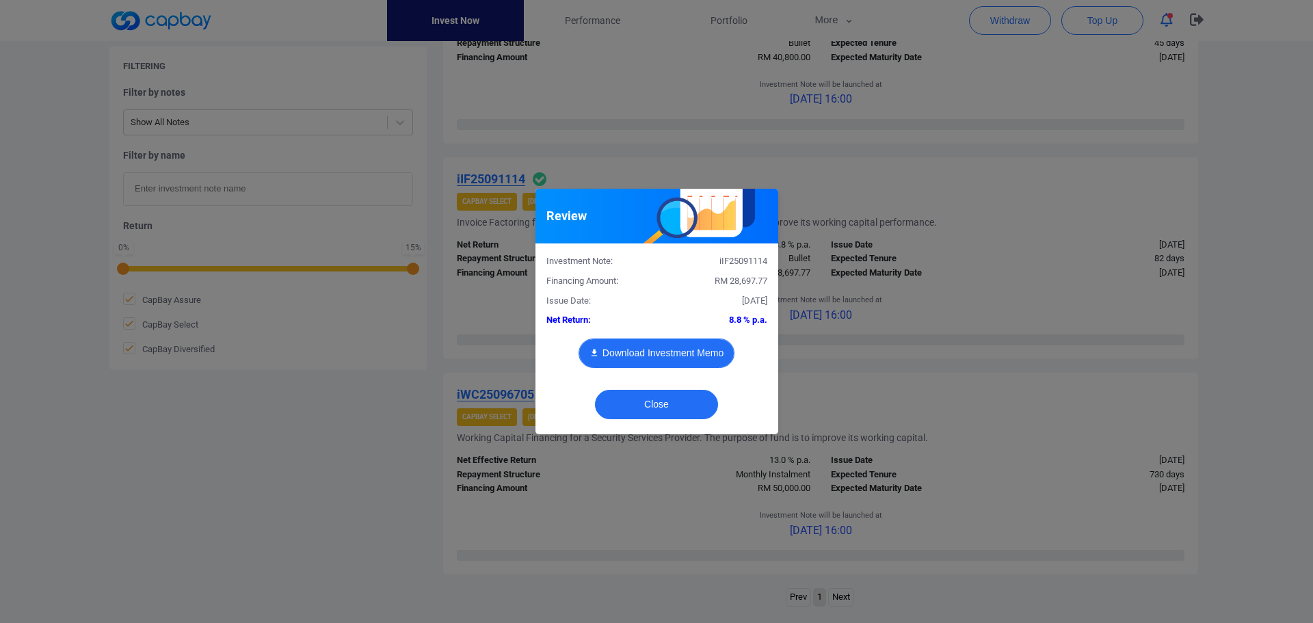
click at [649, 354] on button "Download Investment Memo" at bounding box center [656, 352] width 156 height 29
click at [677, 411] on button "Close" at bounding box center [656, 404] width 123 height 29
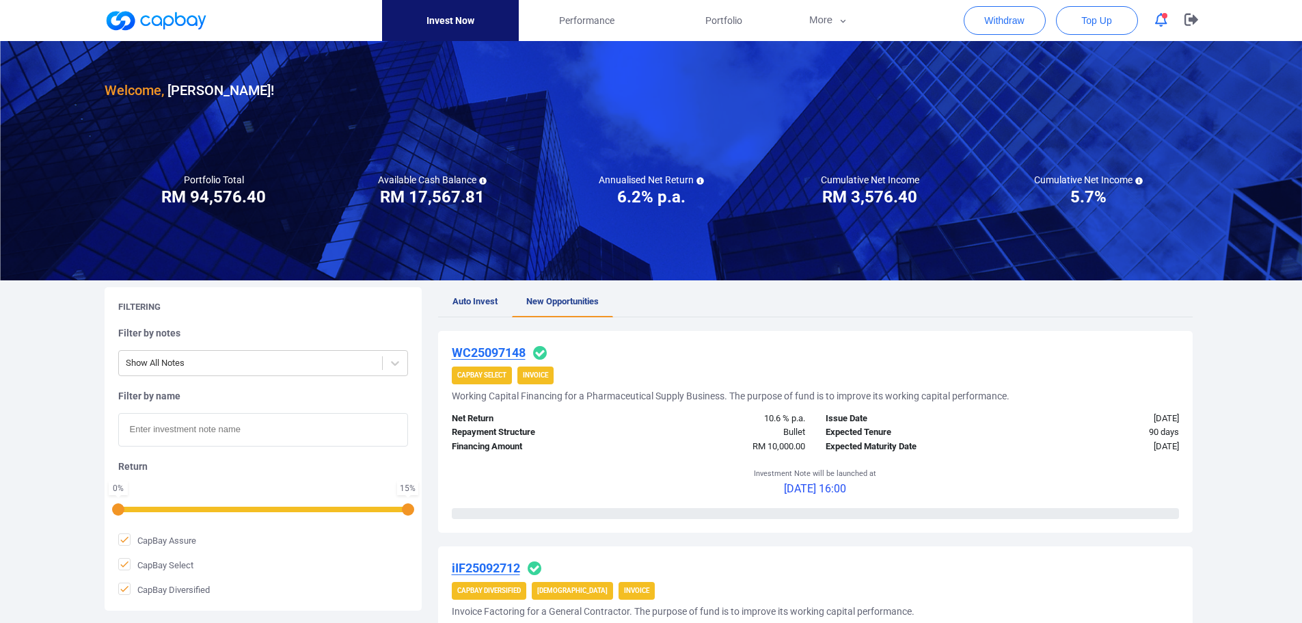
scroll to position [68, 0]
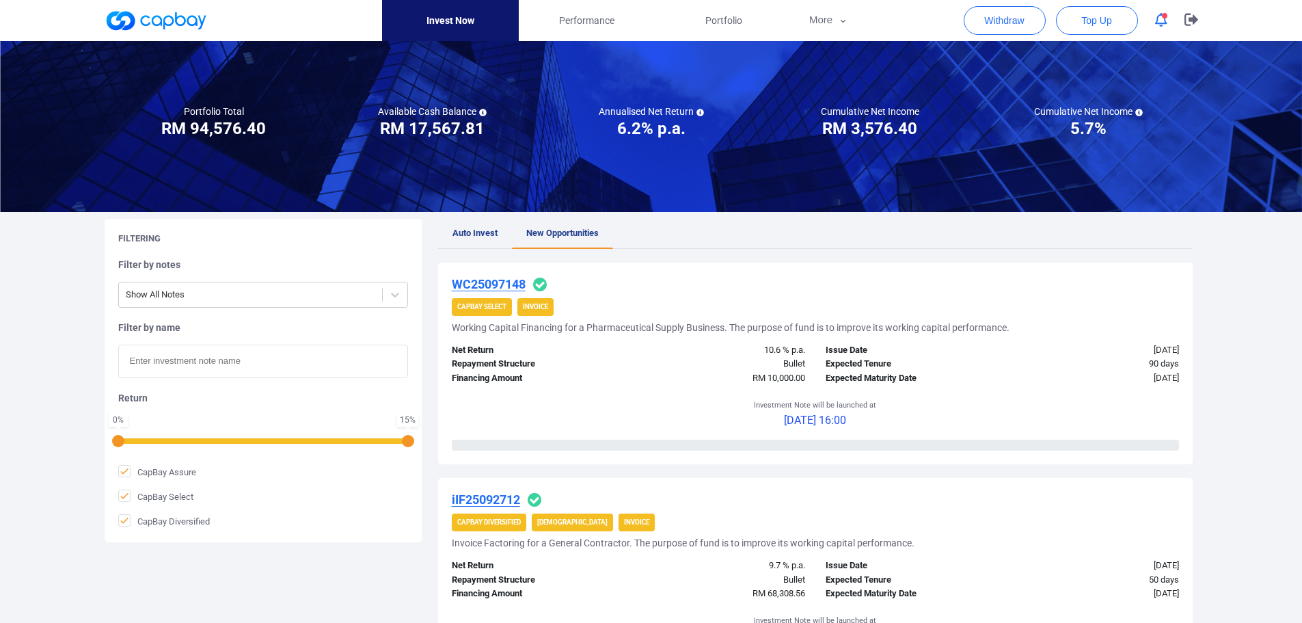
click at [1163, 21] on icon "button" at bounding box center [1161, 20] width 12 height 14
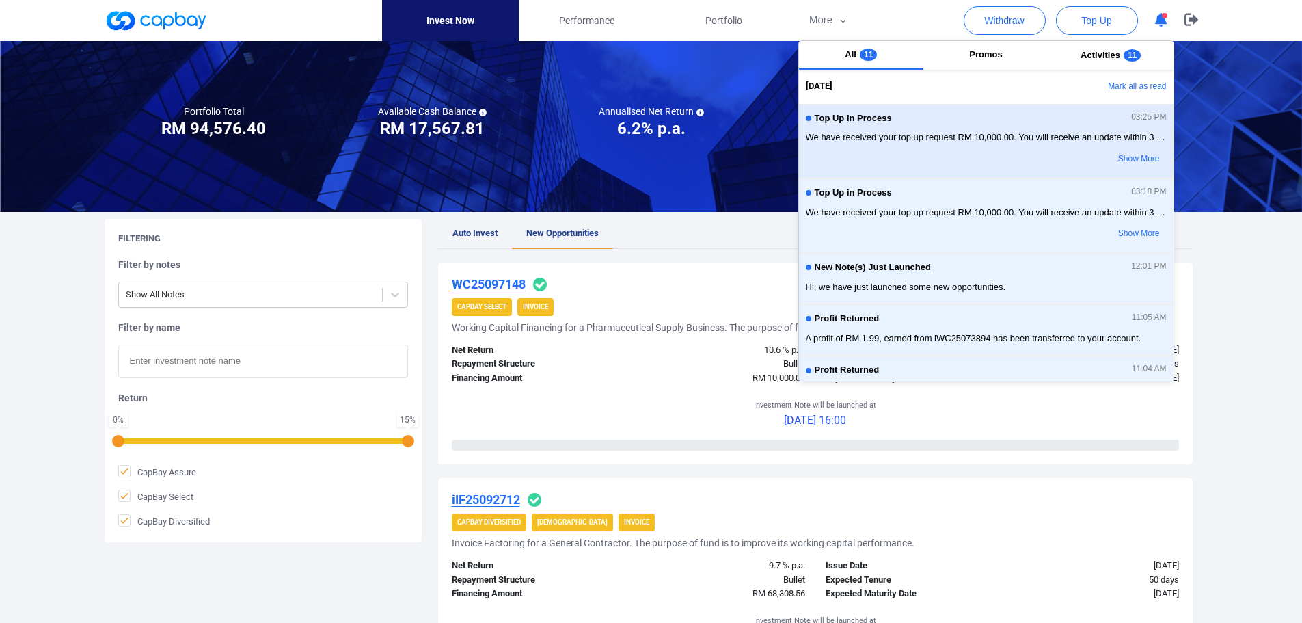
click at [926, 152] on div "Top Up in Process 03:25 PM We have received your top up request RM 10,000.00. Y…" at bounding box center [986, 140] width 361 height 59
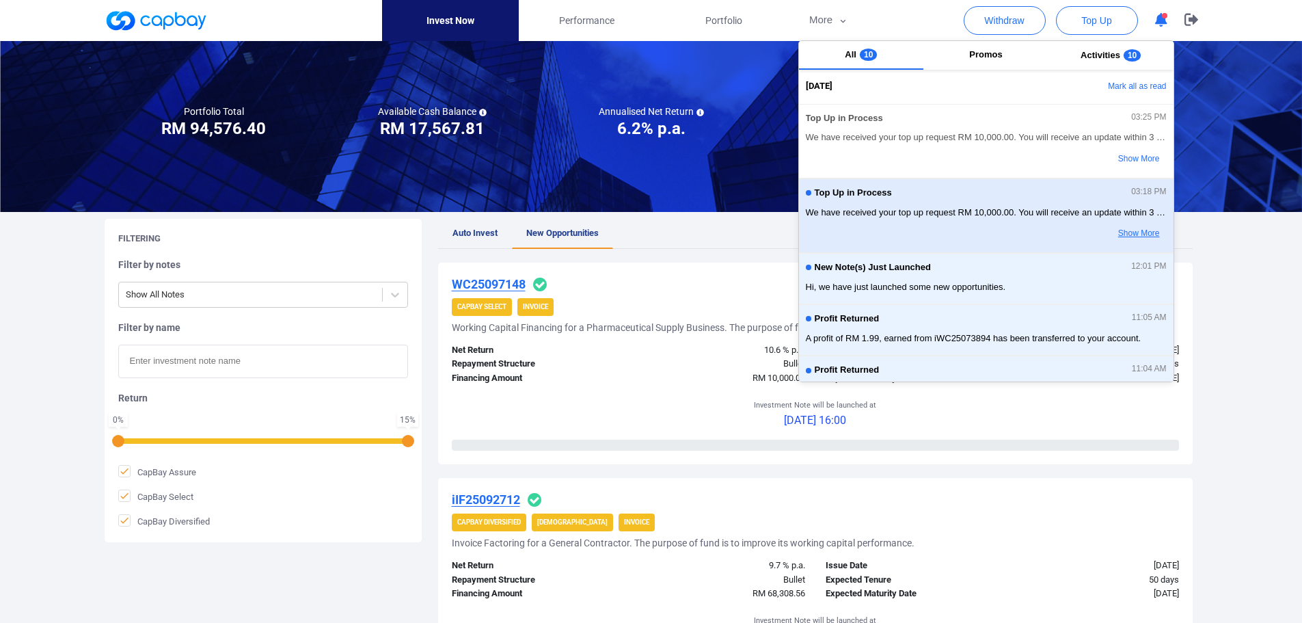
click at [1127, 241] on button "Show More" at bounding box center [1112, 233] width 108 height 23
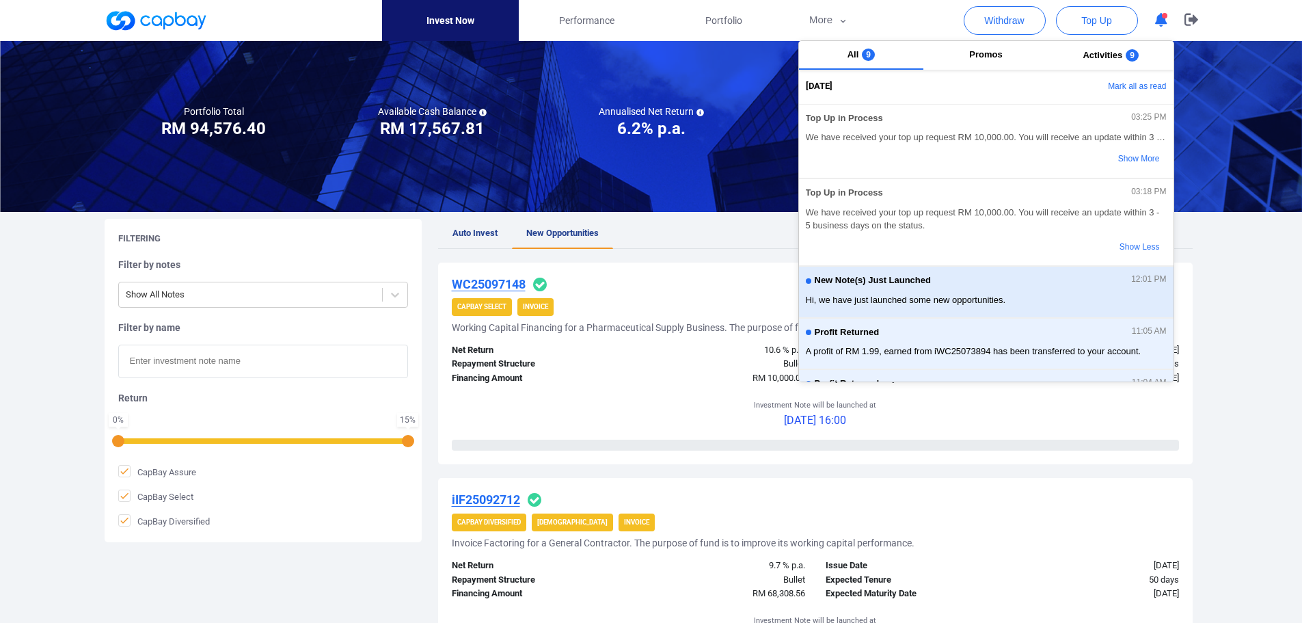
click at [1133, 288] on div "New Note(s) Just Launched 12:01 PM" at bounding box center [986, 282] width 361 height 15
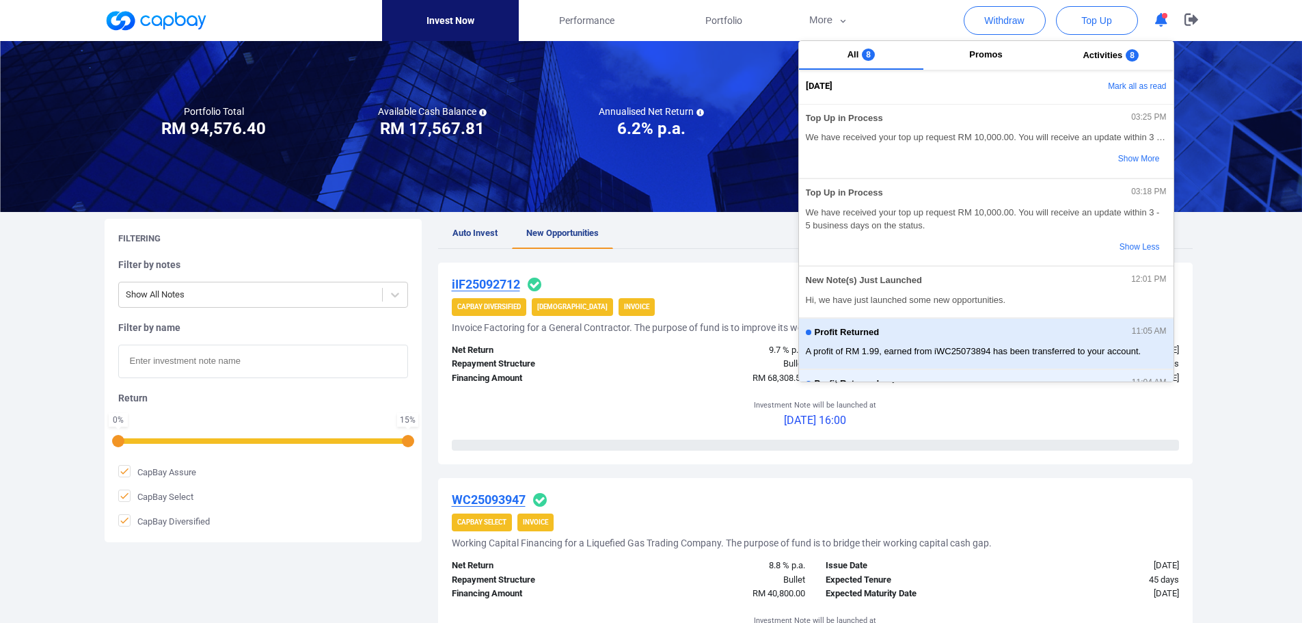
click at [1124, 347] on span "A profit of RM 1.99, earned from iWC25073894 has been transferred to your accou…" at bounding box center [986, 352] width 361 height 14
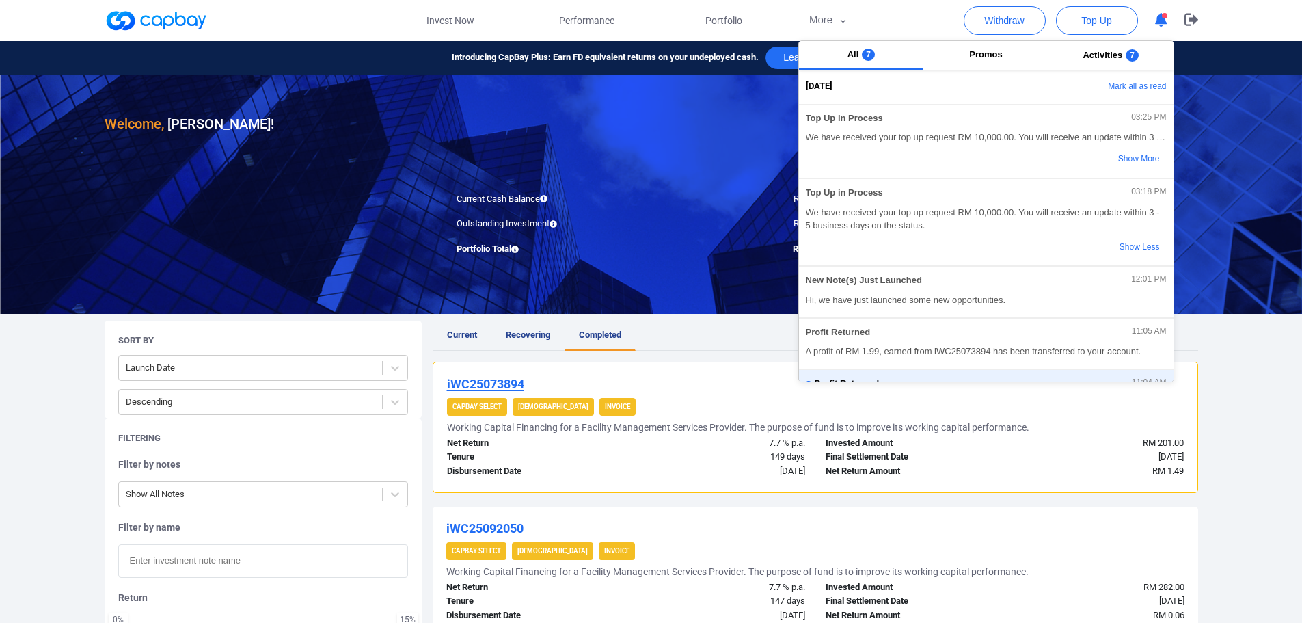
click at [1129, 81] on button "Mark all as read" at bounding box center [1099, 86] width 147 height 23
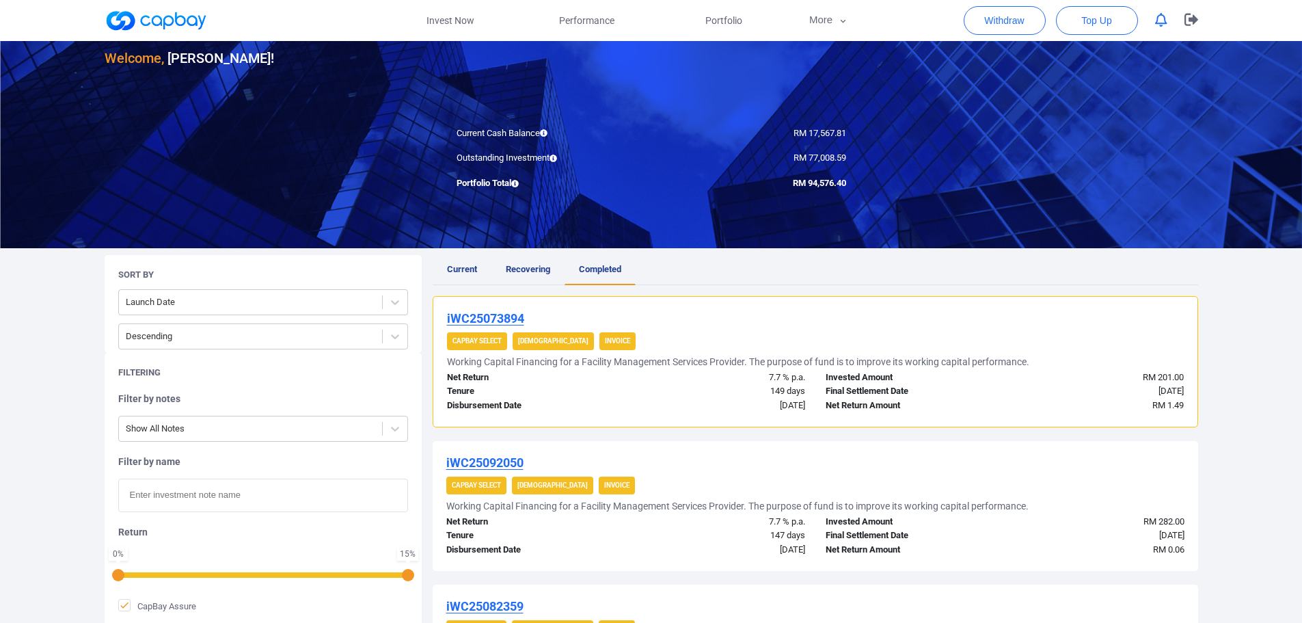
scroll to position [68, 0]
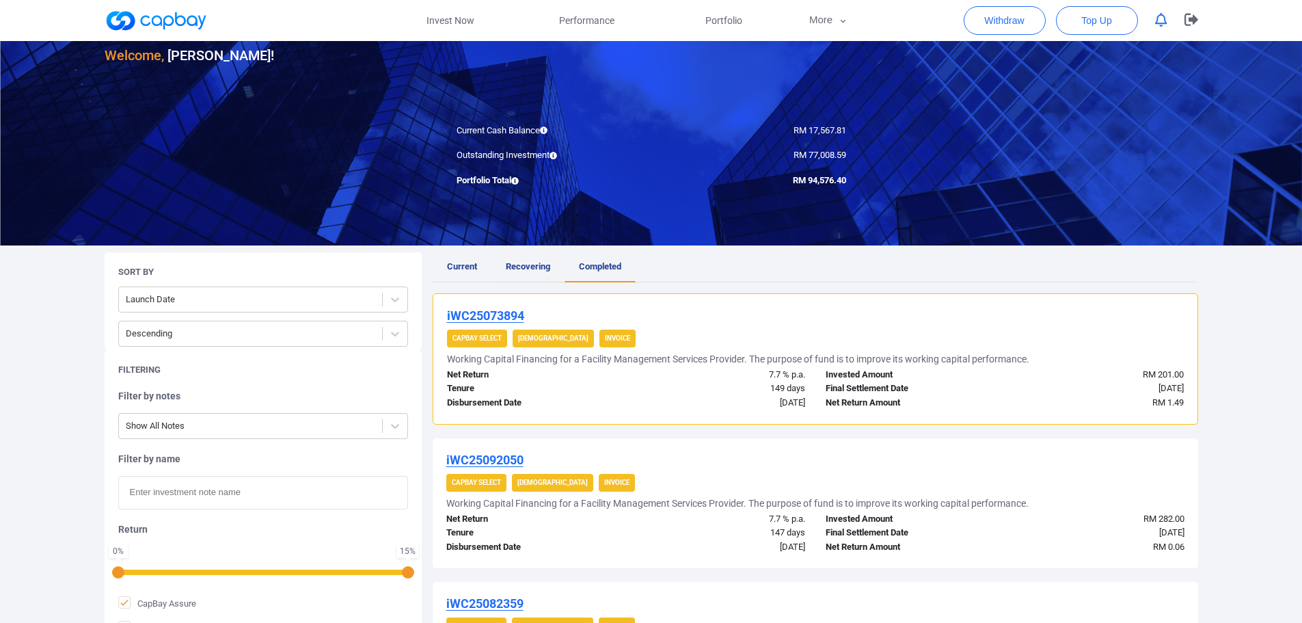
click at [537, 268] on span "Recovering" at bounding box center [528, 266] width 44 height 10
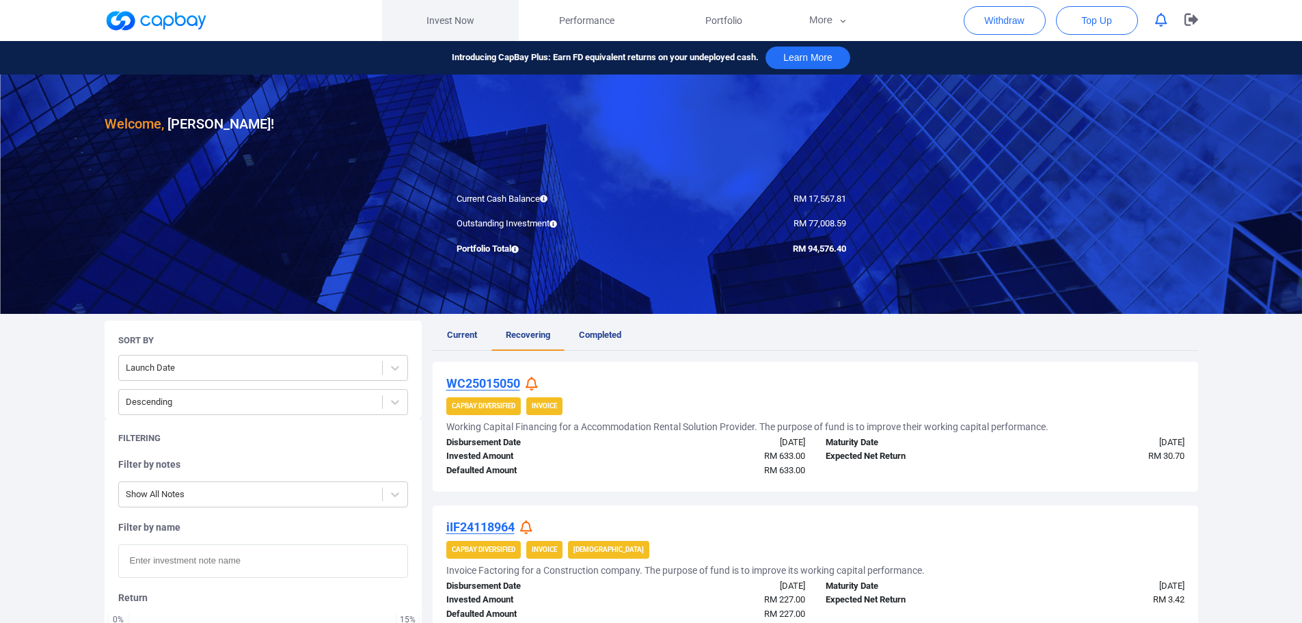
click at [446, 20] on link "Invest Now" at bounding box center [450, 20] width 137 height 41
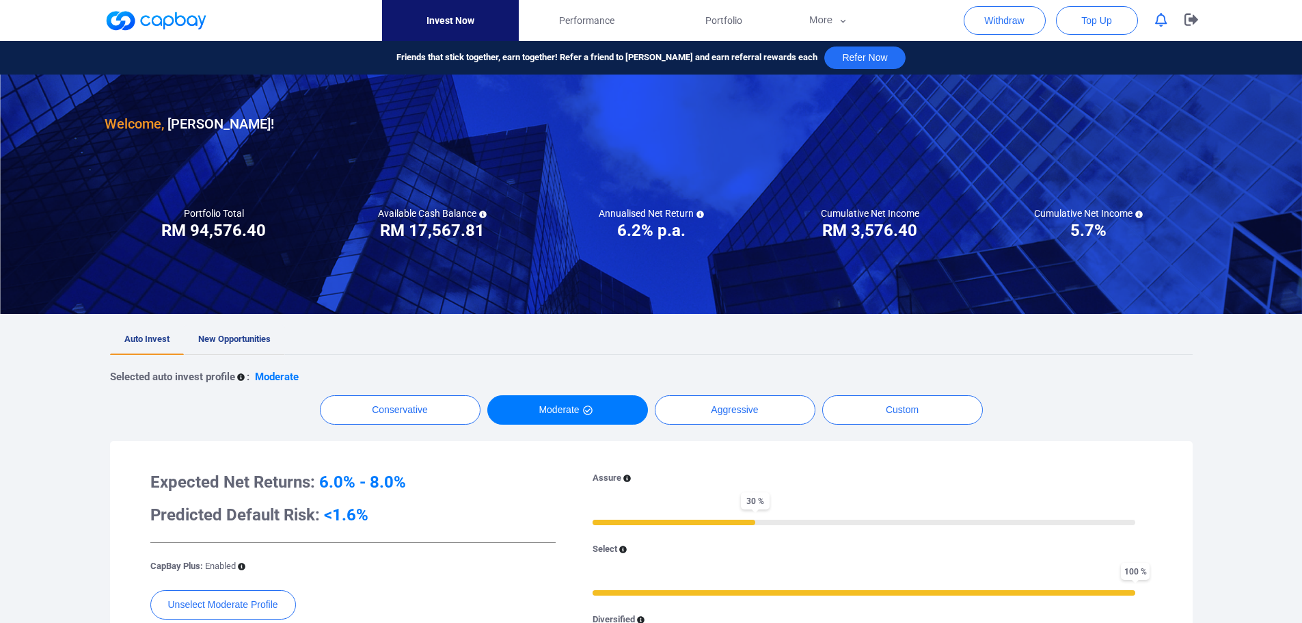
click at [244, 340] on span "New Opportunities" at bounding box center [234, 339] width 72 height 10
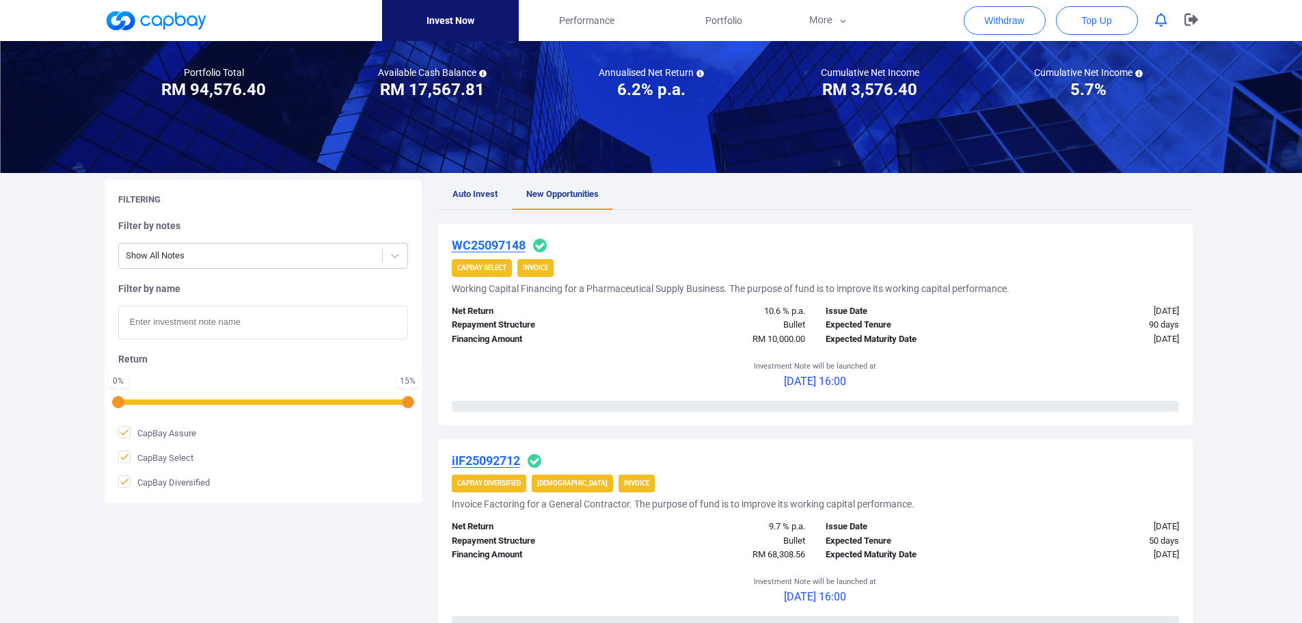
scroll to position [68, 0]
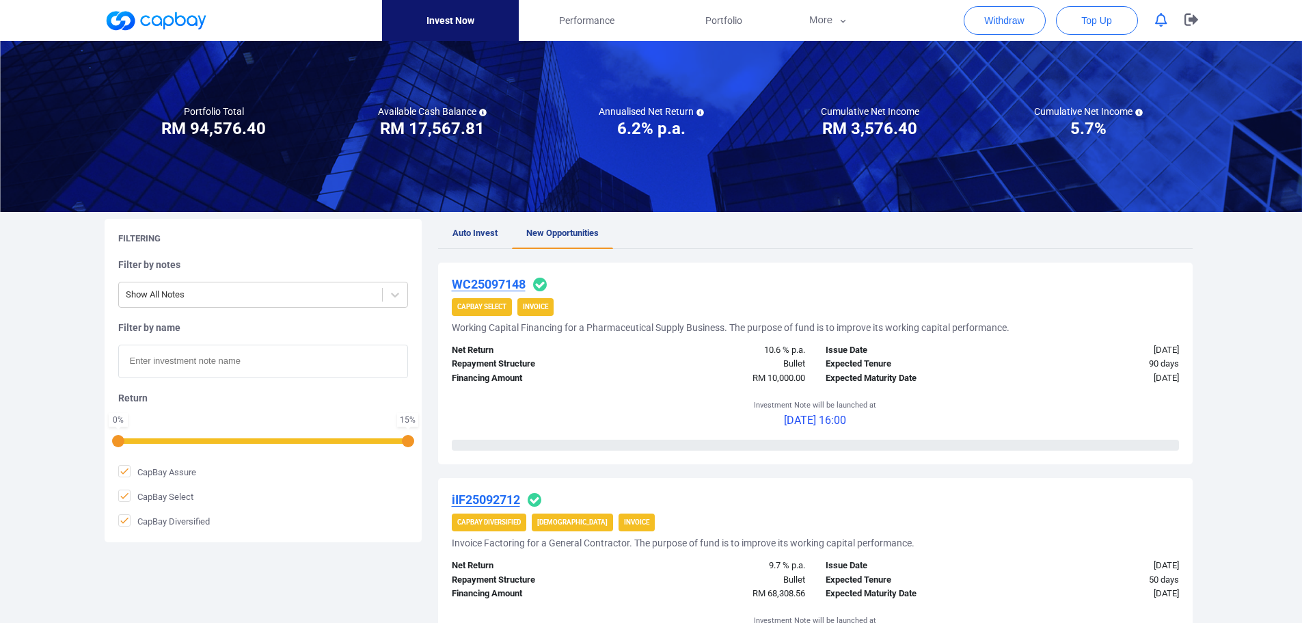
click at [492, 283] on u "WC25097148" at bounding box center [489, 284] width 74 height 14
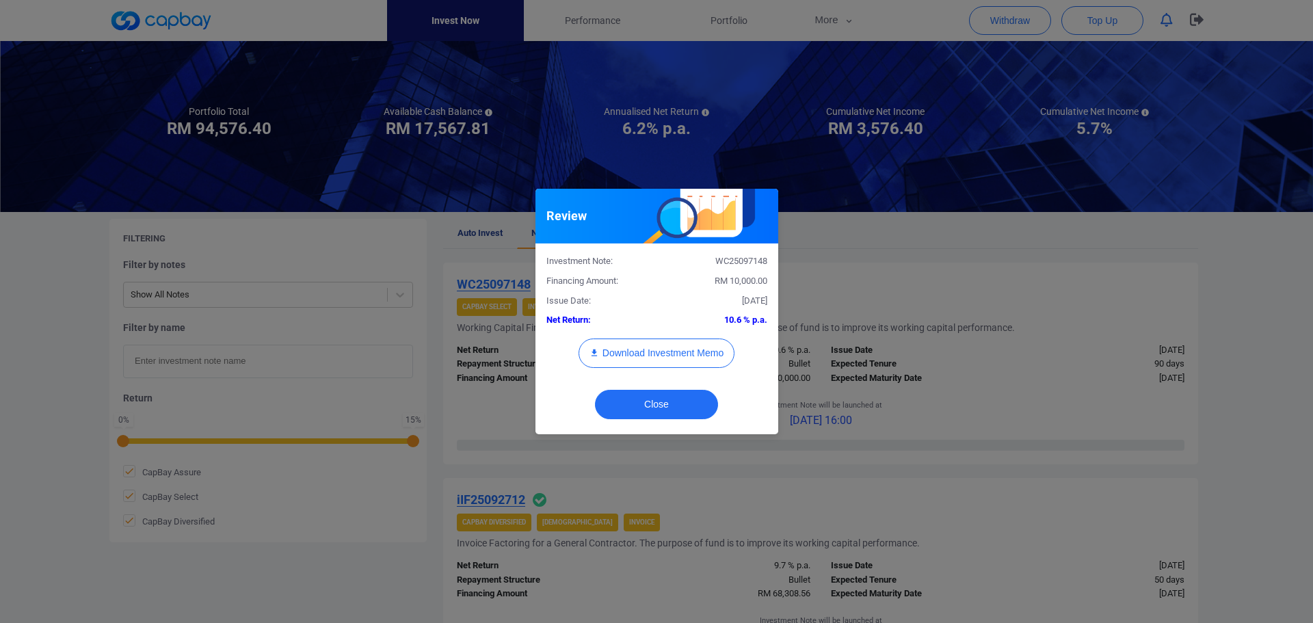
click at [960, 368] on div "Review Investment Note: WC25097148 Financing Amount: RM 10,000.00 Issue Date: 0…" at bounding box center [656, 311] width 1313 height 623
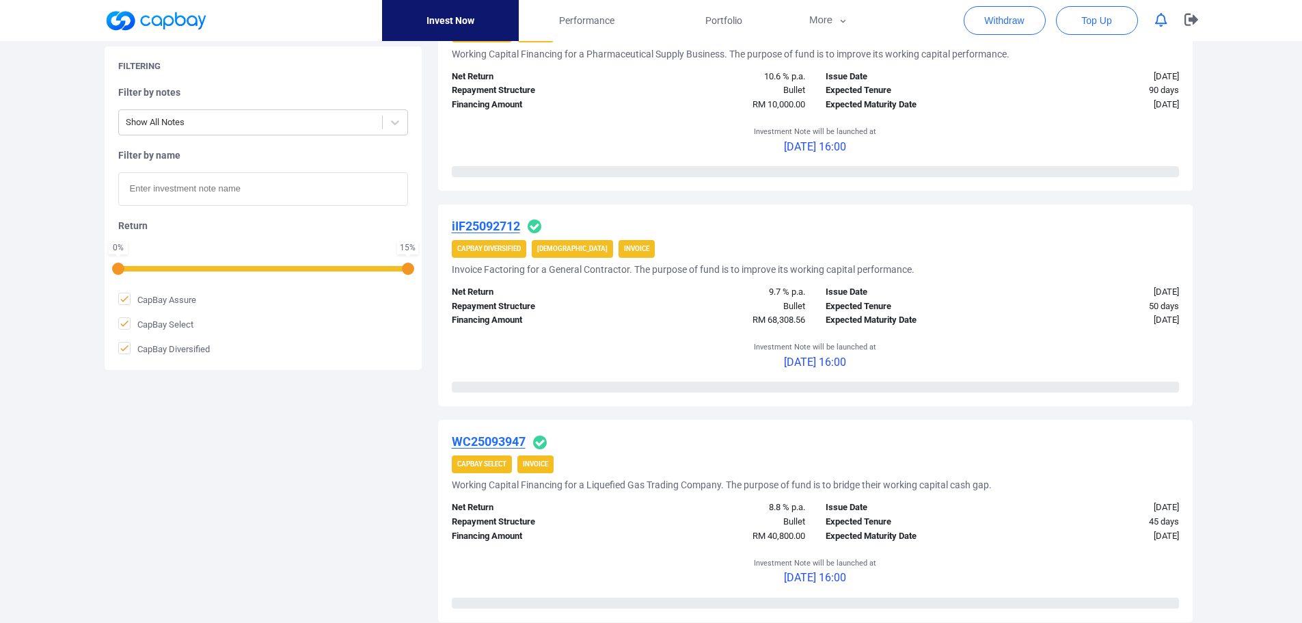
scroll to position [0, 0]
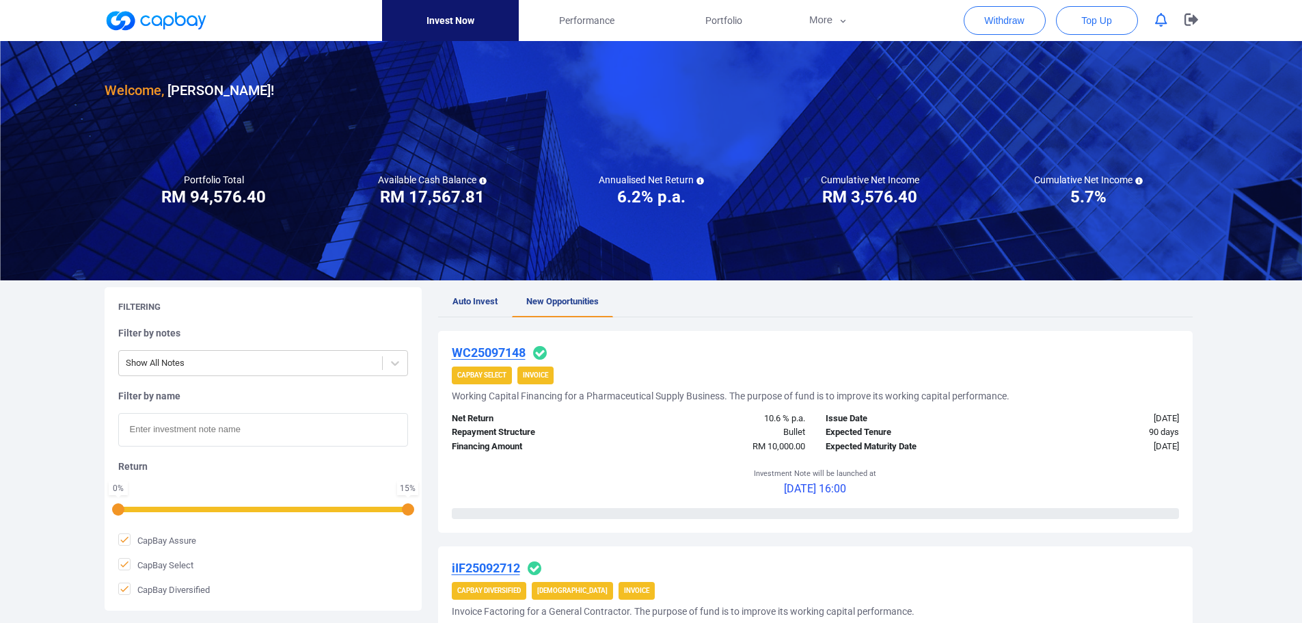
click at [211, 93] on h3 "Welcome, Wong Wai Tsung !" at bounding box center [190, 90] width 170 height 22
click at [827, 17] on button "More" at bounding box center [828, 20] width 73 height 41
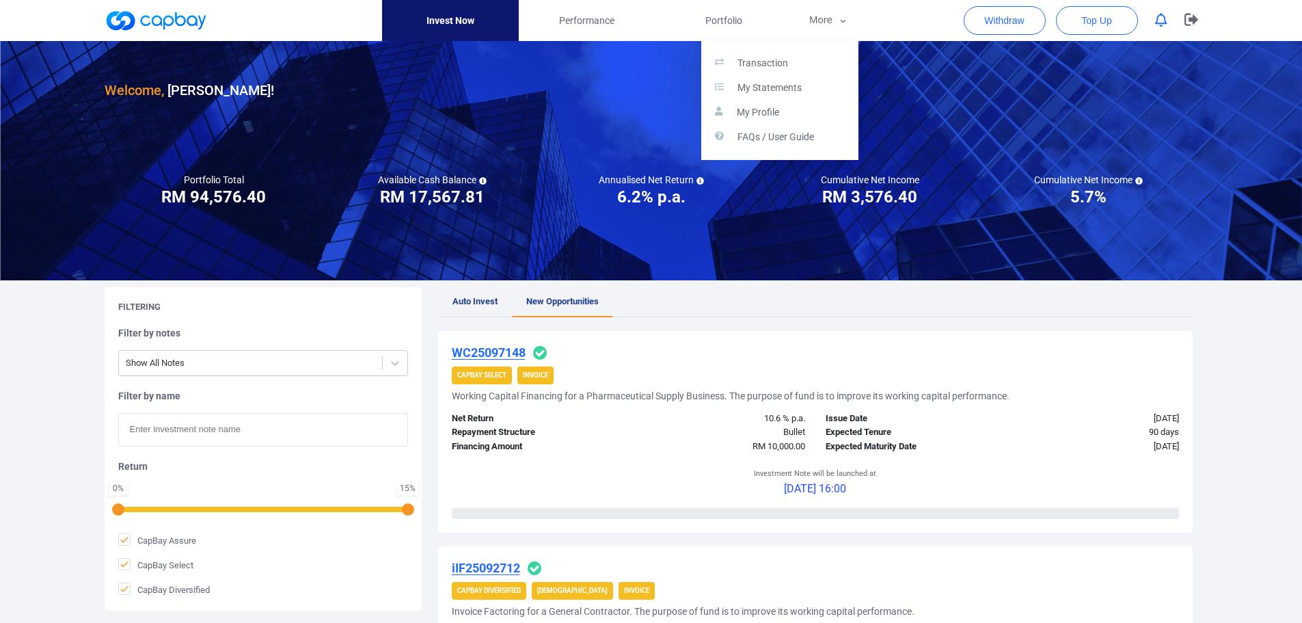
click at [731, 12] on button "button" at bounding box center [651, 311] width 1302 height 623
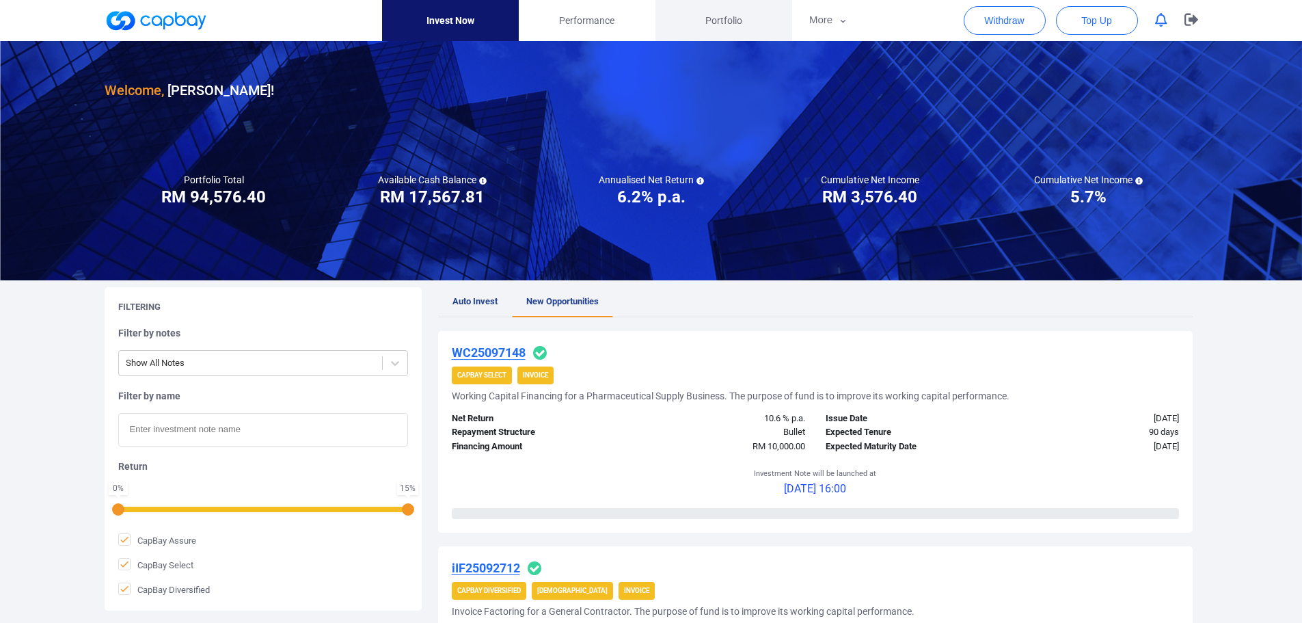
click at [729, 21] on span "Portfolio" at bounding box center [723, 20] width 37 height 15
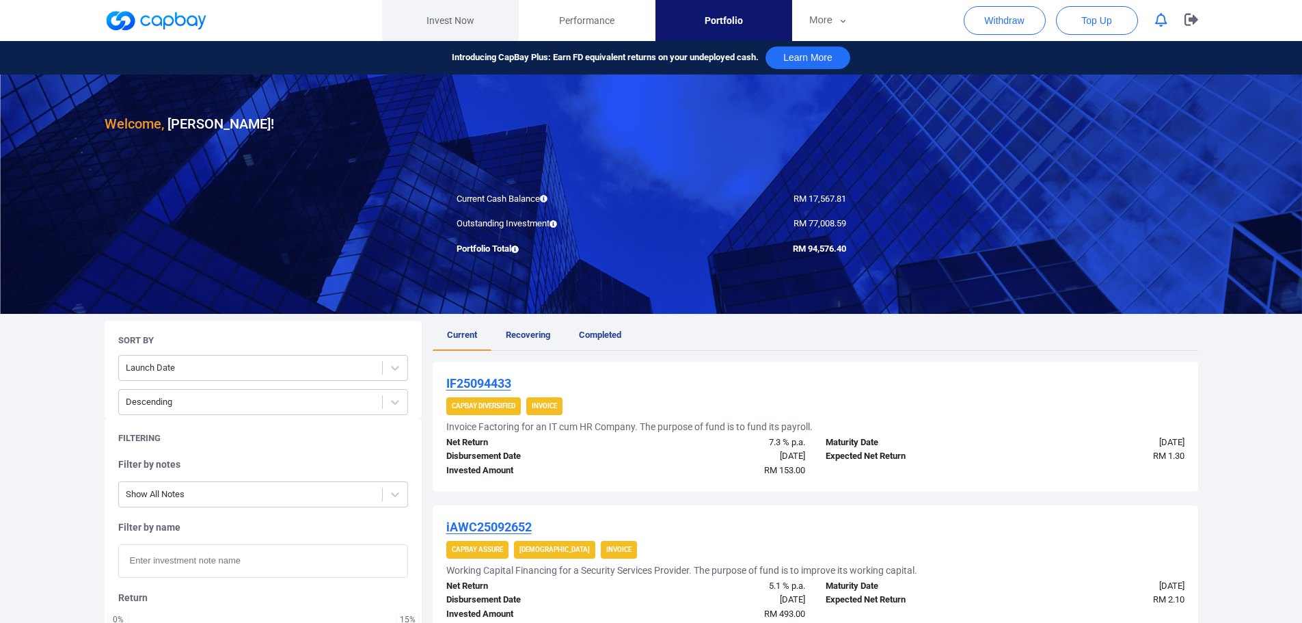
click at [459, 21] on link "Invest Now" at bounding box center [450, 20] width 137 height 41
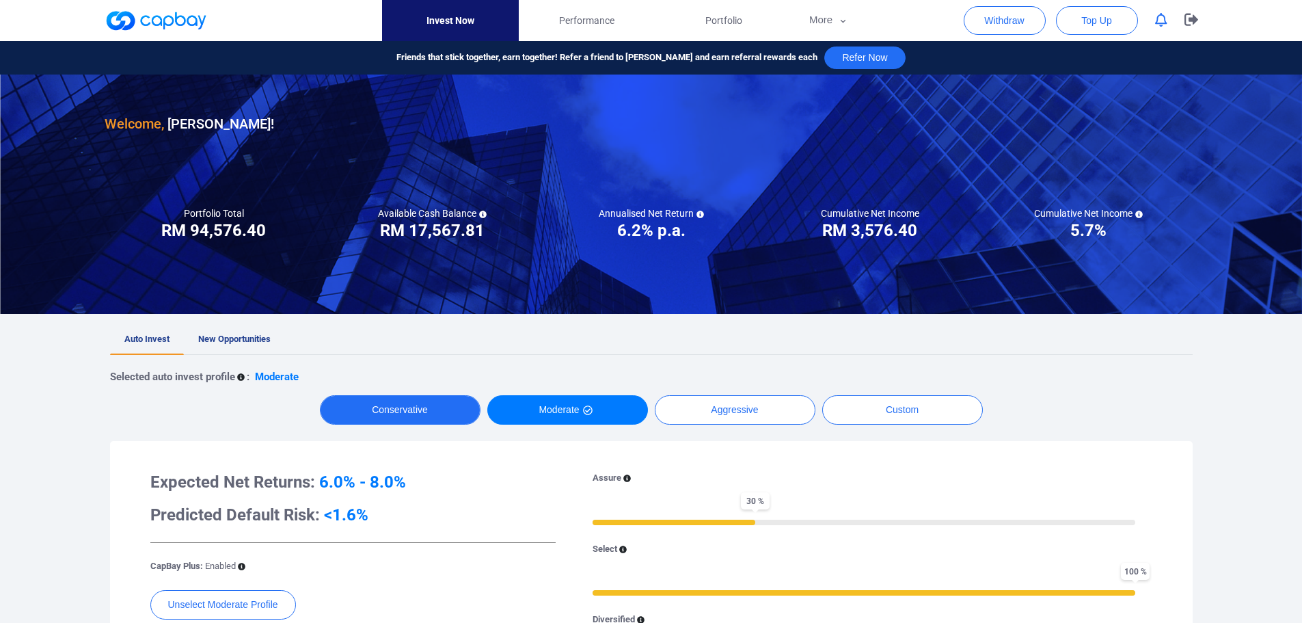
click at [397, 408] on button "Conservative" at bounding box center [400, 409] width 161 height 29
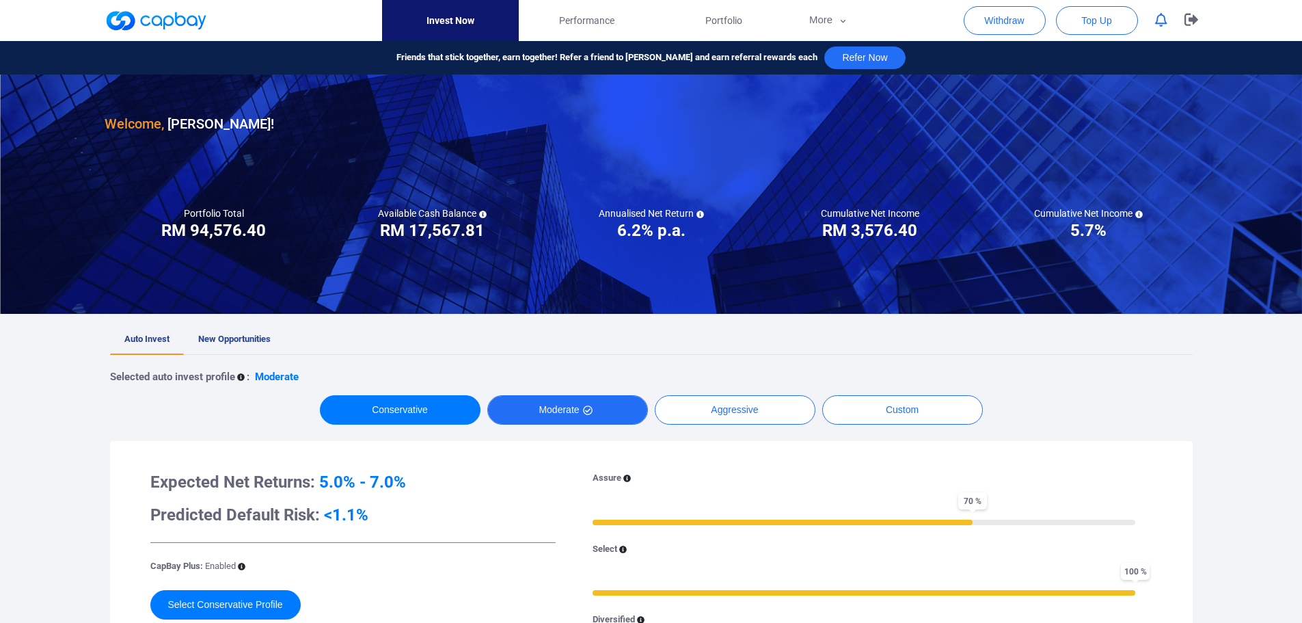
click at [539, 397] on button "Moderate" at bounding box center [567, 409] width 161 height 29
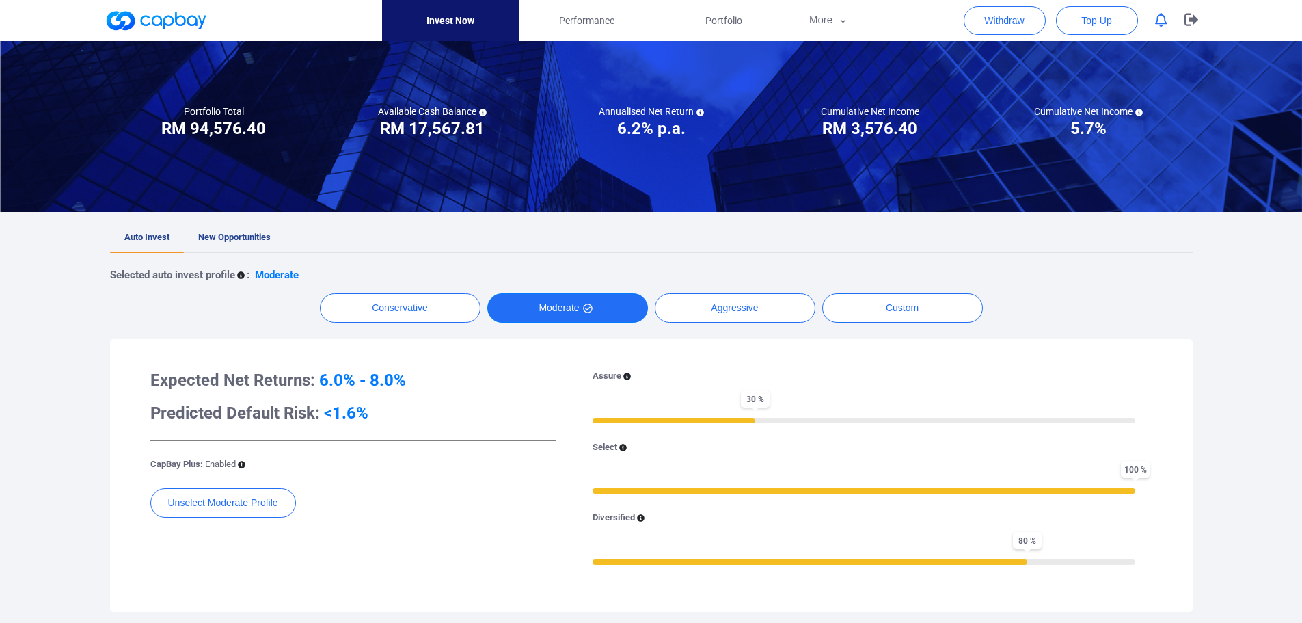
scroll to position [137, 0]
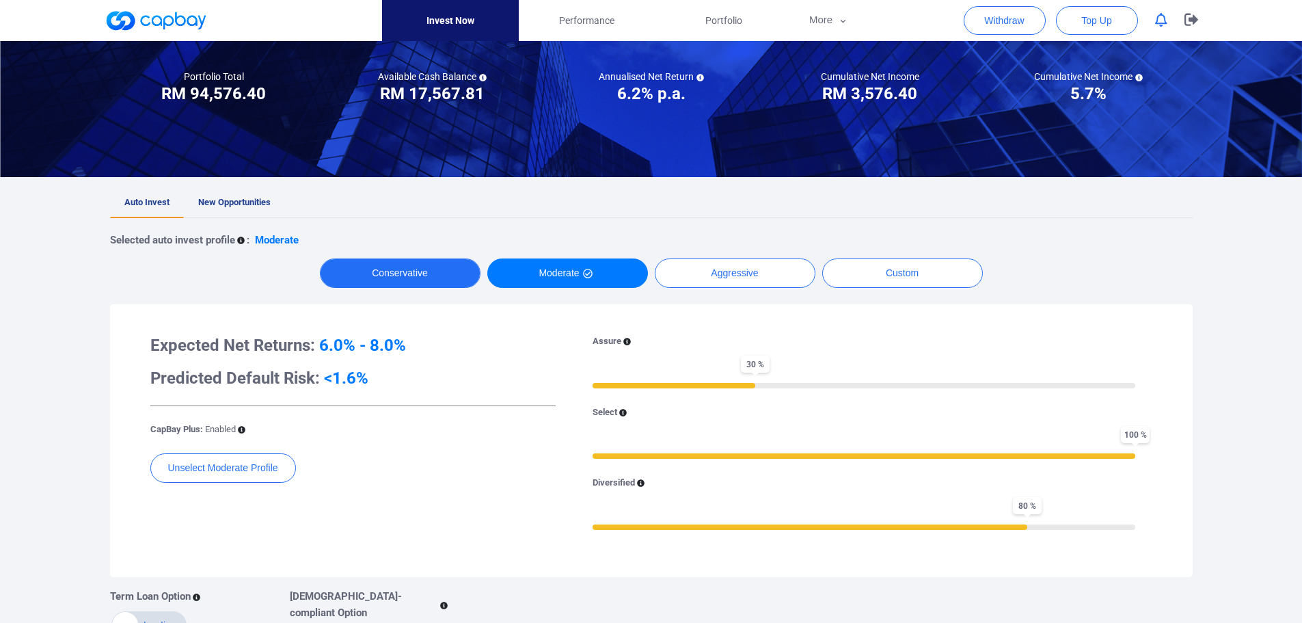
click at [407, 269] on button "Conservative" at bounding box center [400, 272] width 161 height 29
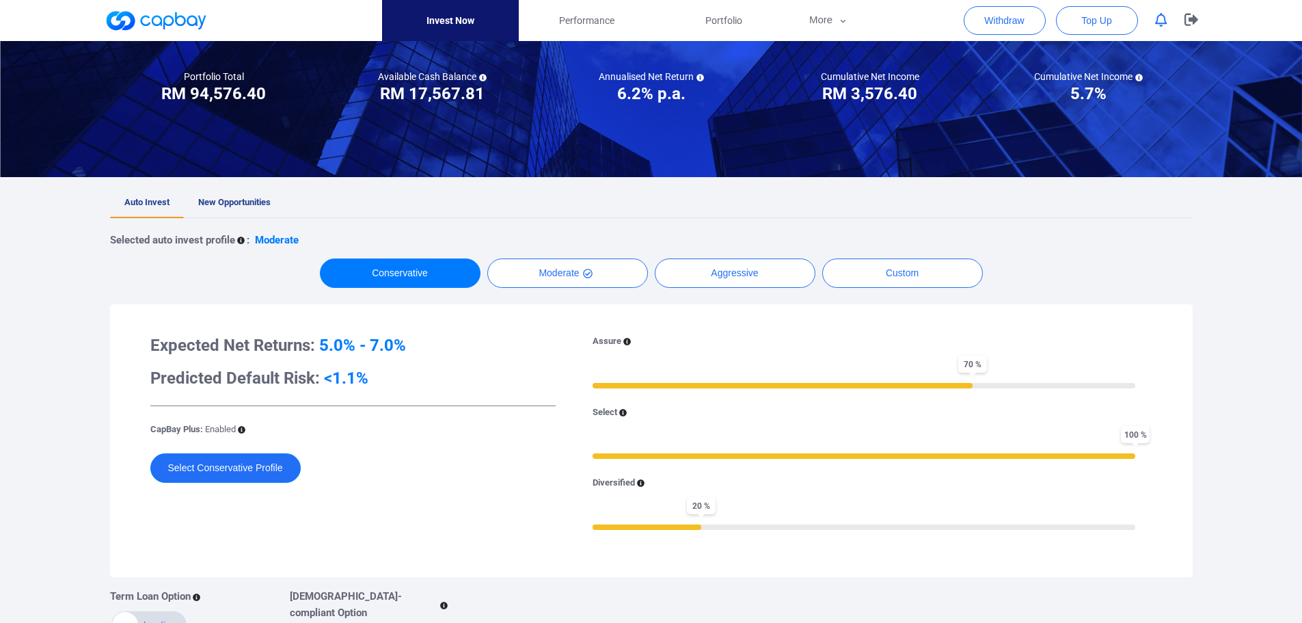
click at [249, 469] on button "Select Conservative Profile" at bounding box center [225, 467] width 150 height 29
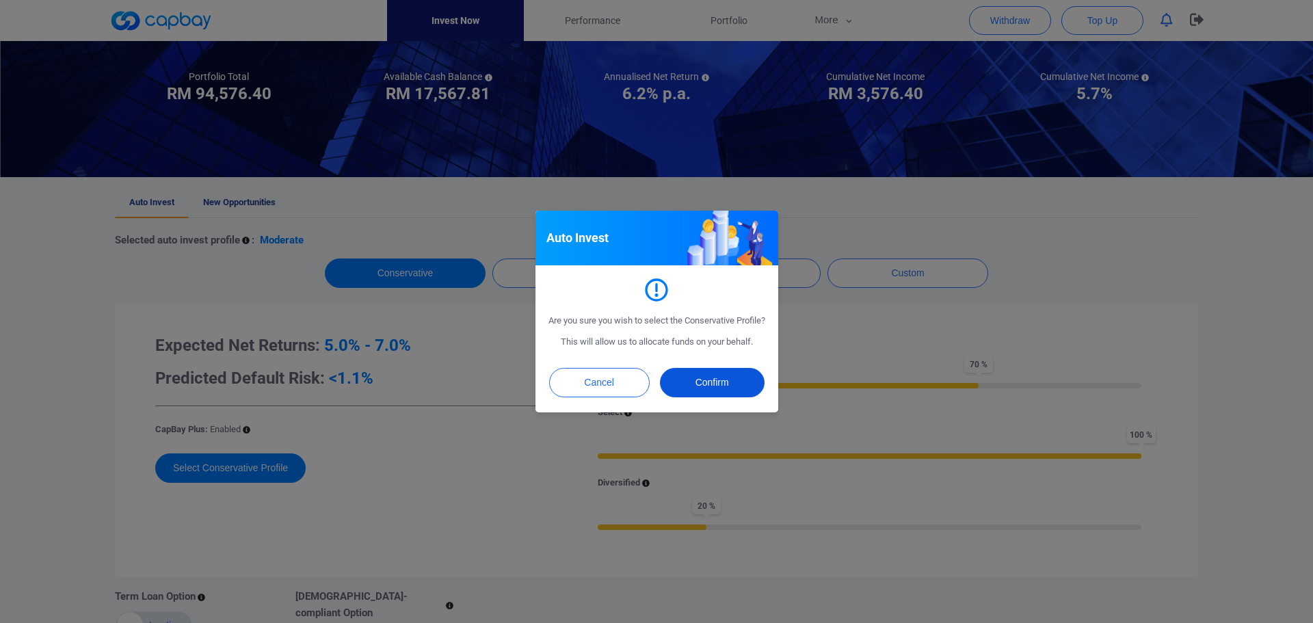
click at [724, 380] on button "Confirm" at bounding box center [712, 382] width 105 height 29
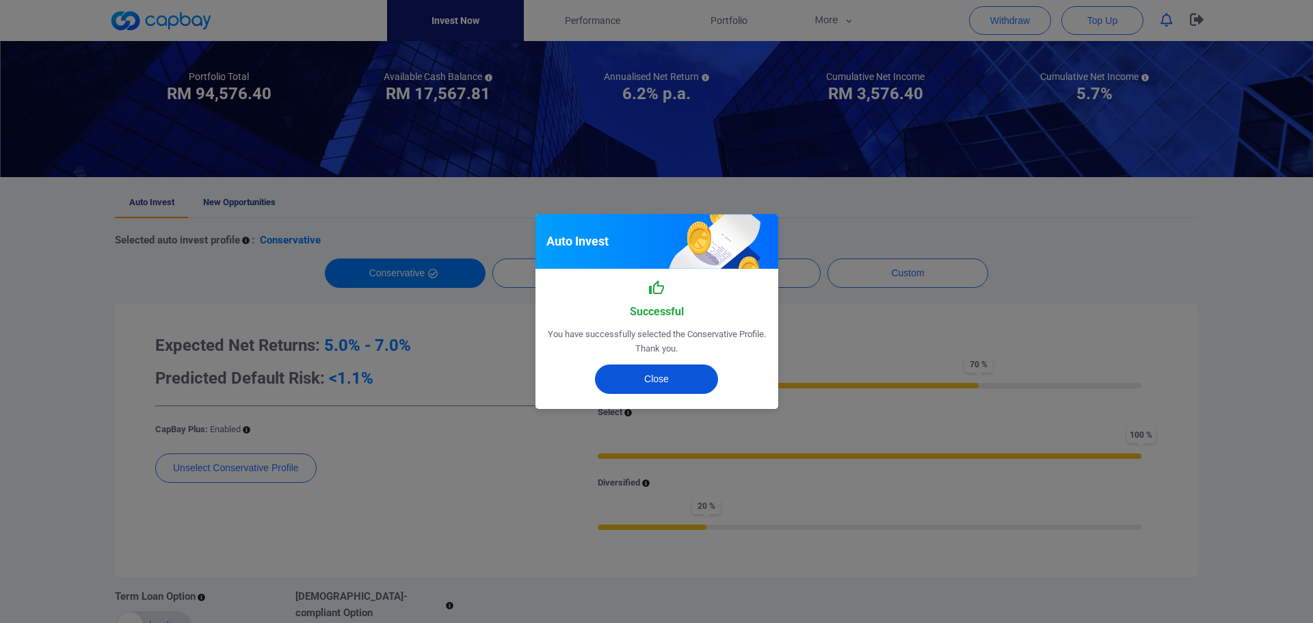
click at [673, 377] on button "Close" at bounding box center [656, 378] width 123 height 29
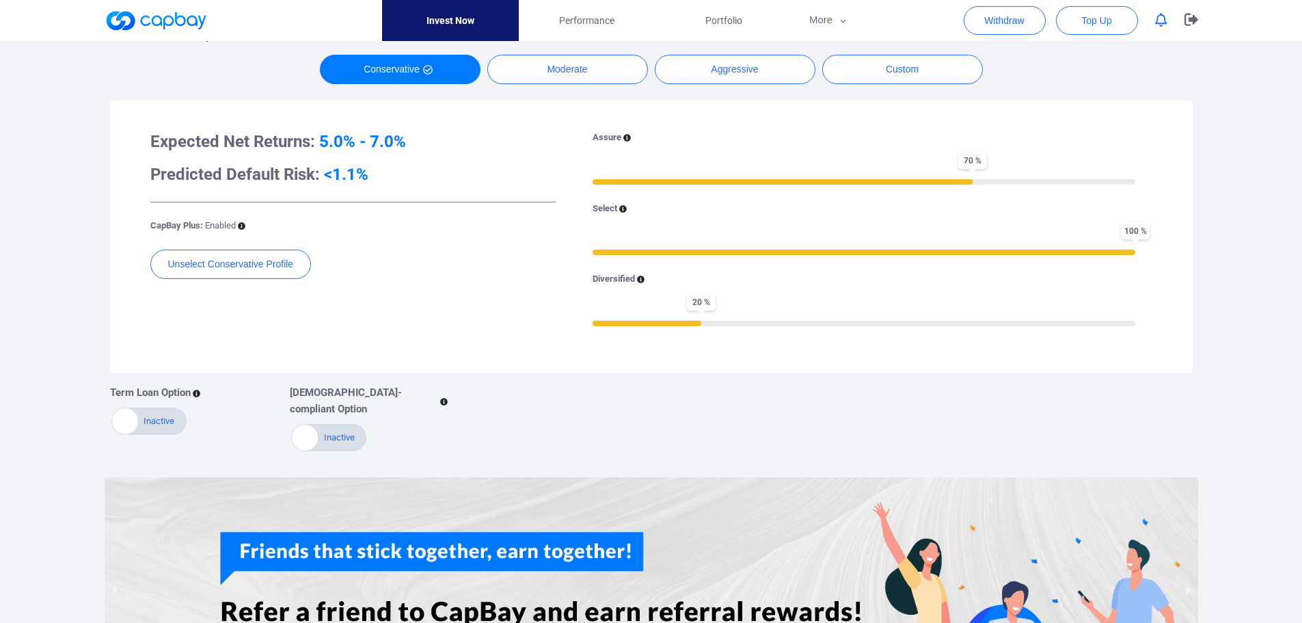
scroll to position [342, 0]
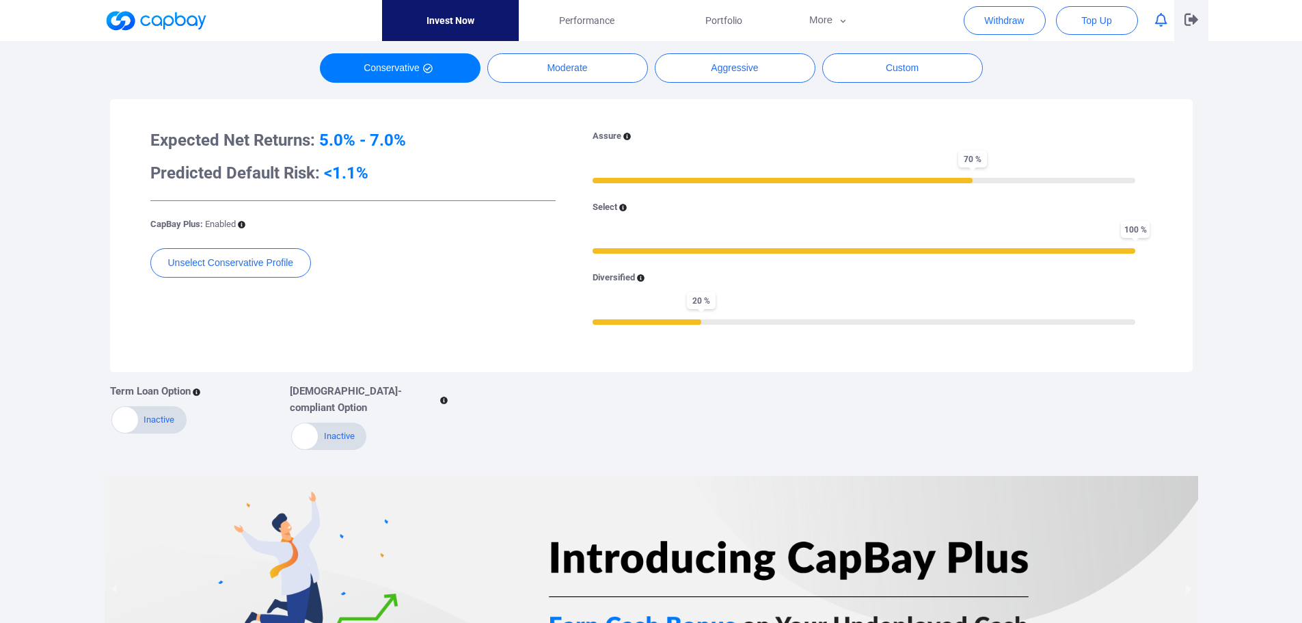
click at [1192, 21] on icon "button" at bounding box center [1192, 20] width 14 height 12
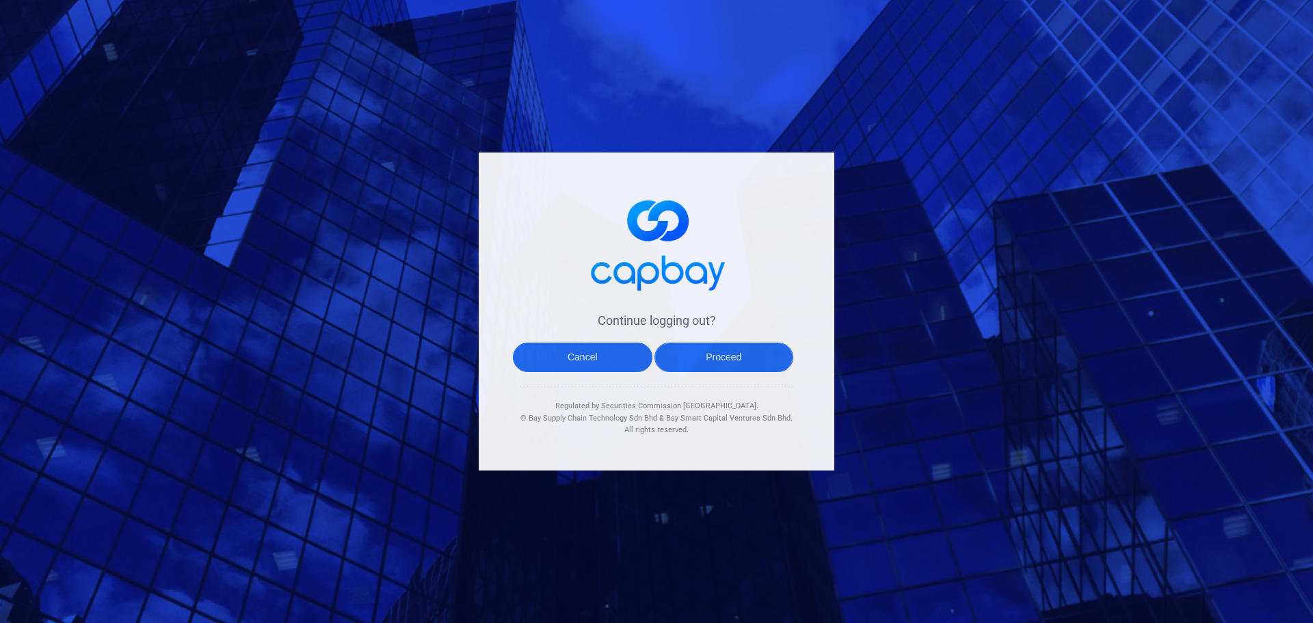
click at [708, 355] on button "Proceed" at bounding box center [723, 356] width 139 height 29
